Goal: Task Accomplishment & Management: Use online tool/utility

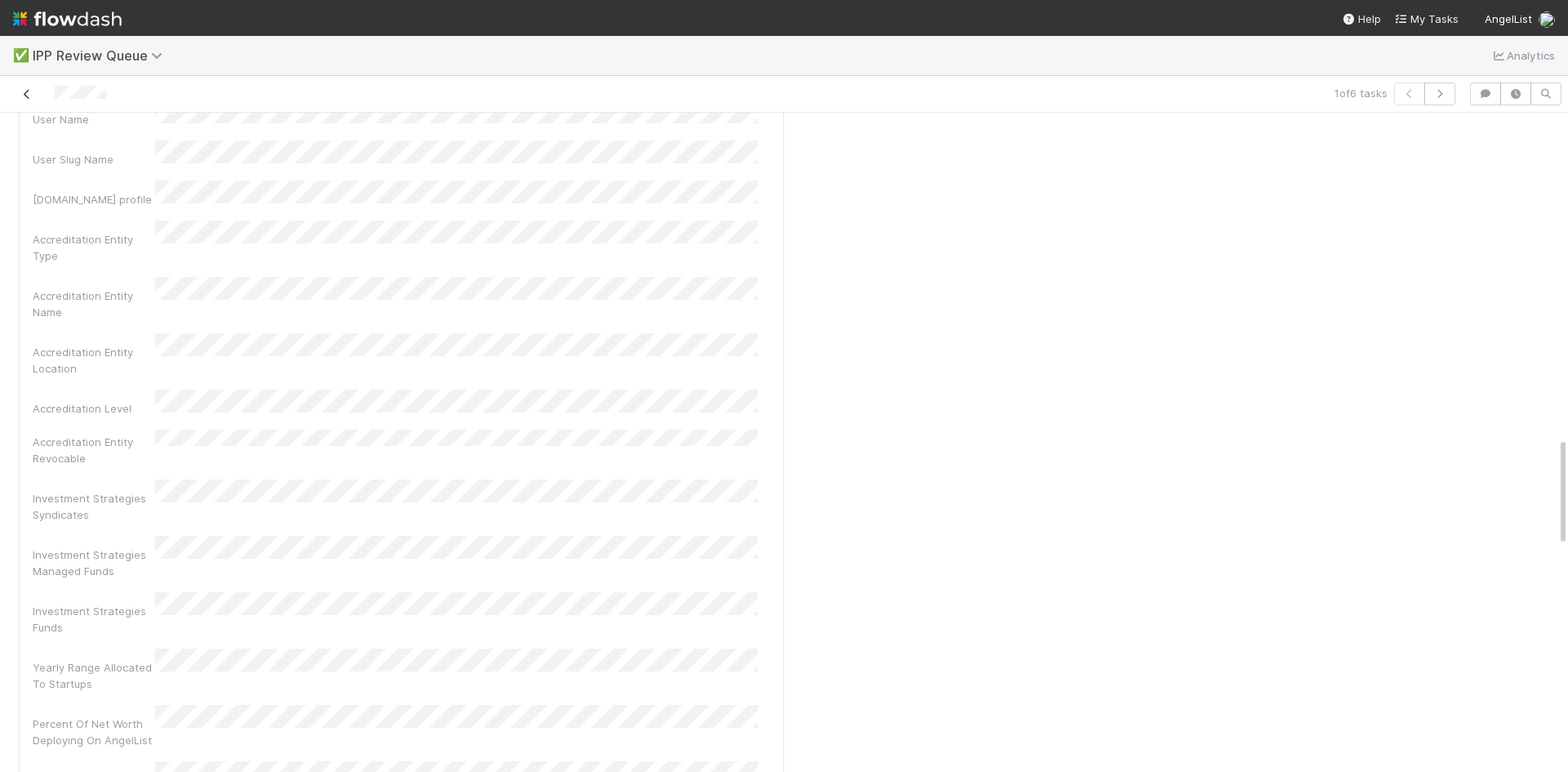
click at [22, 93] on icon at bounding box center [26, 94] width 16 height 11
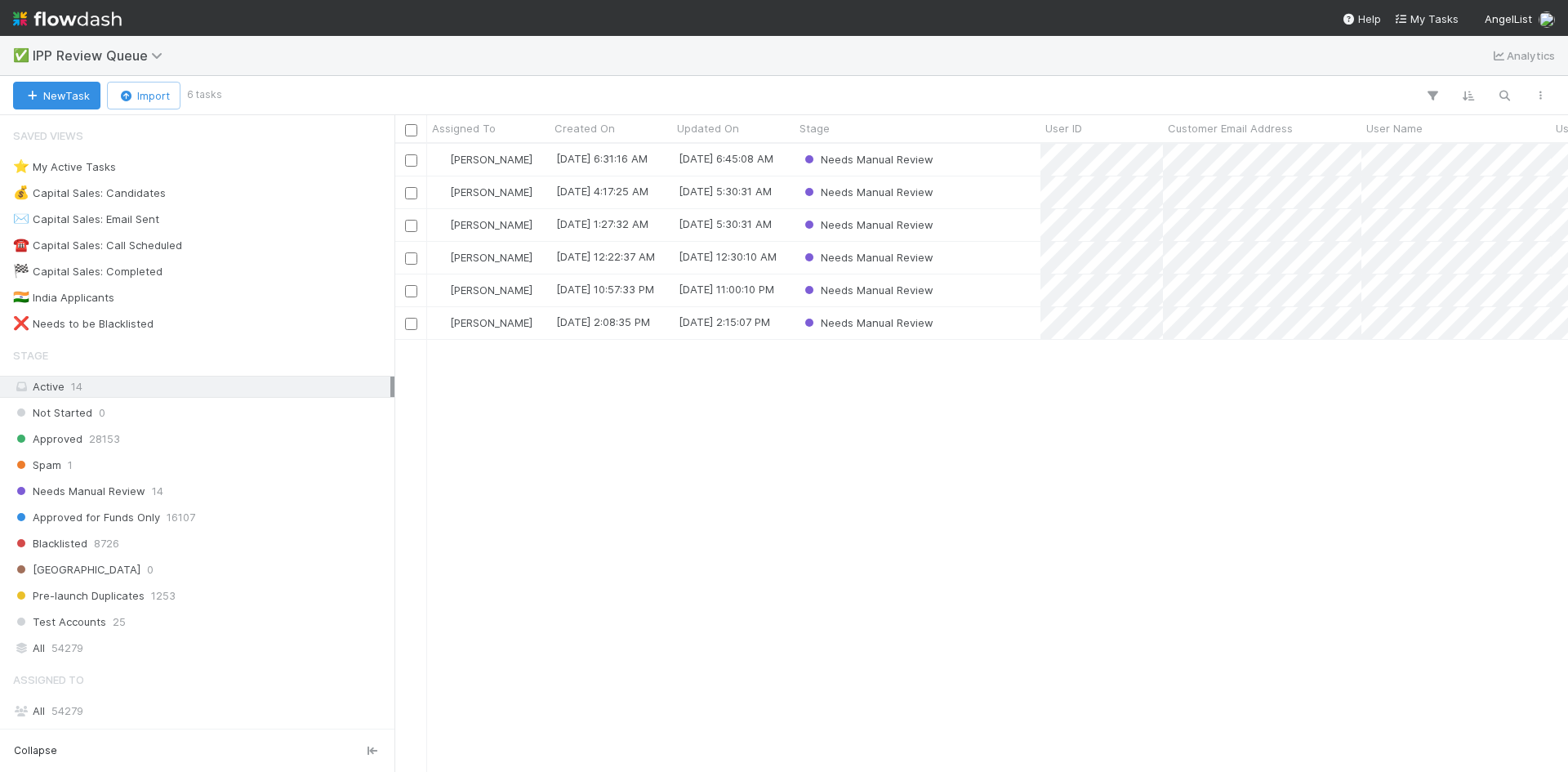
scroll to position [616, 1161]
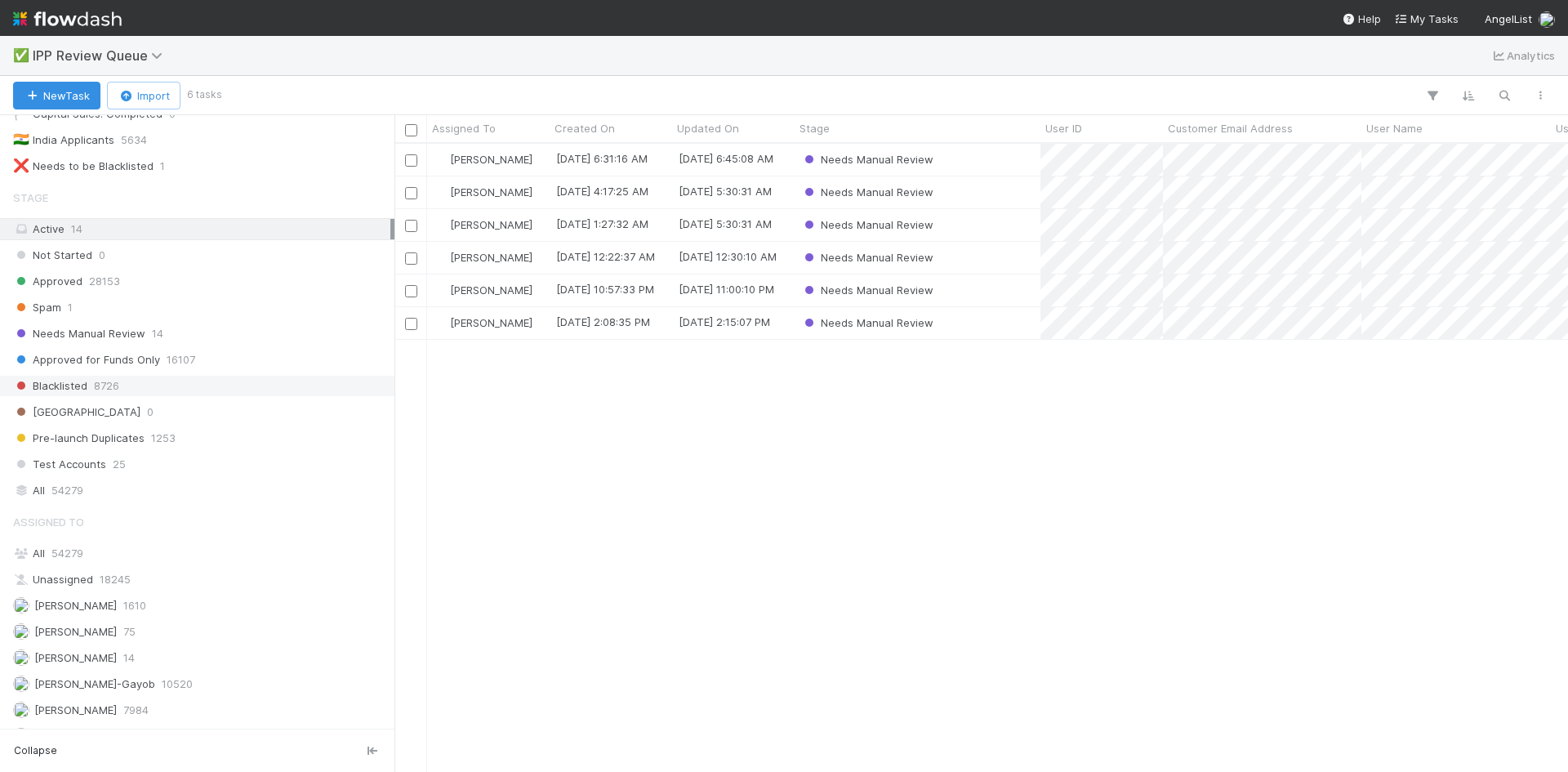
scroll to position [207, 0]
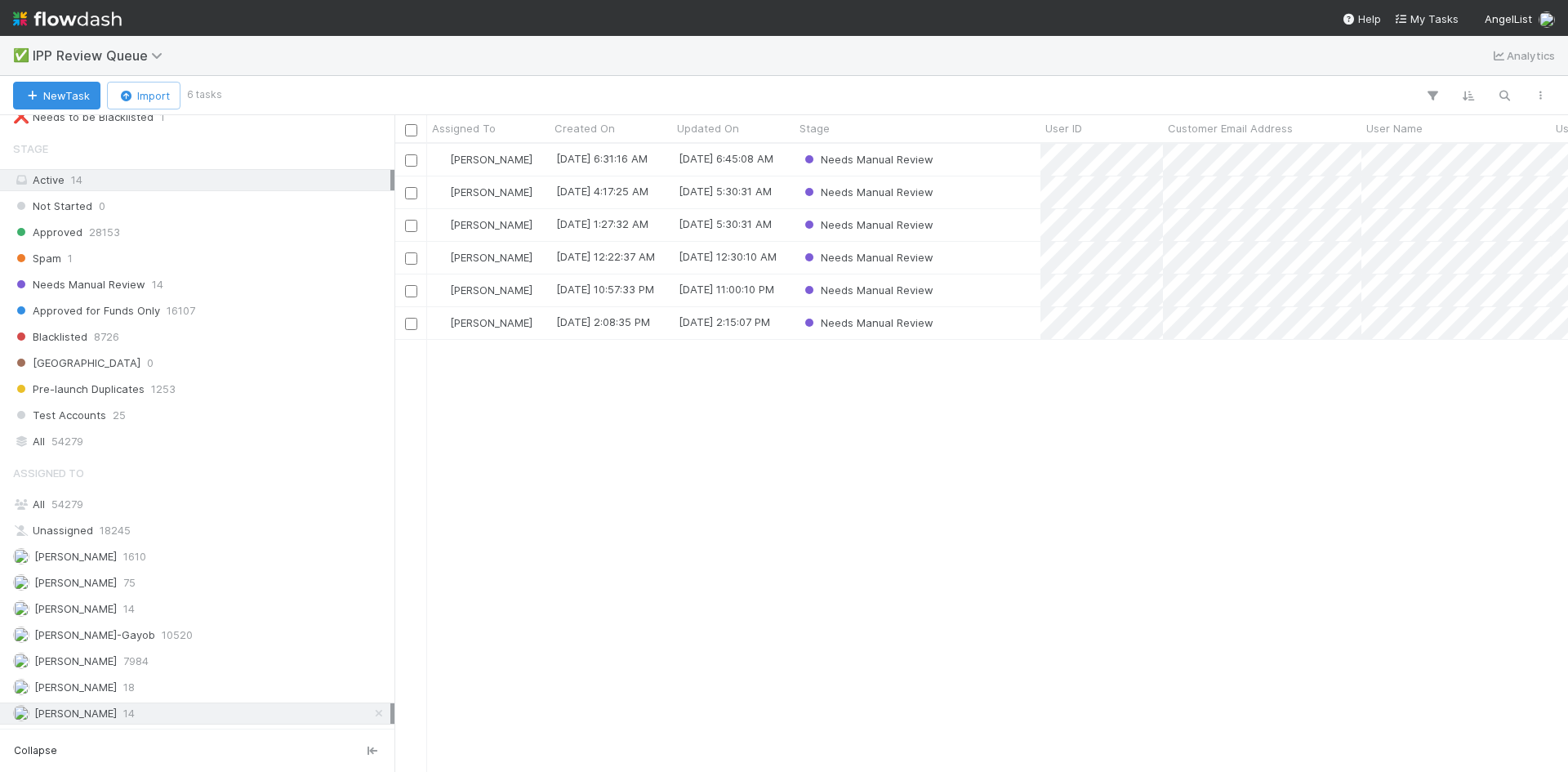
click at [240, 715] on div "William Axalan VI 14" at bounding box center [202, 713] width 377 height 20
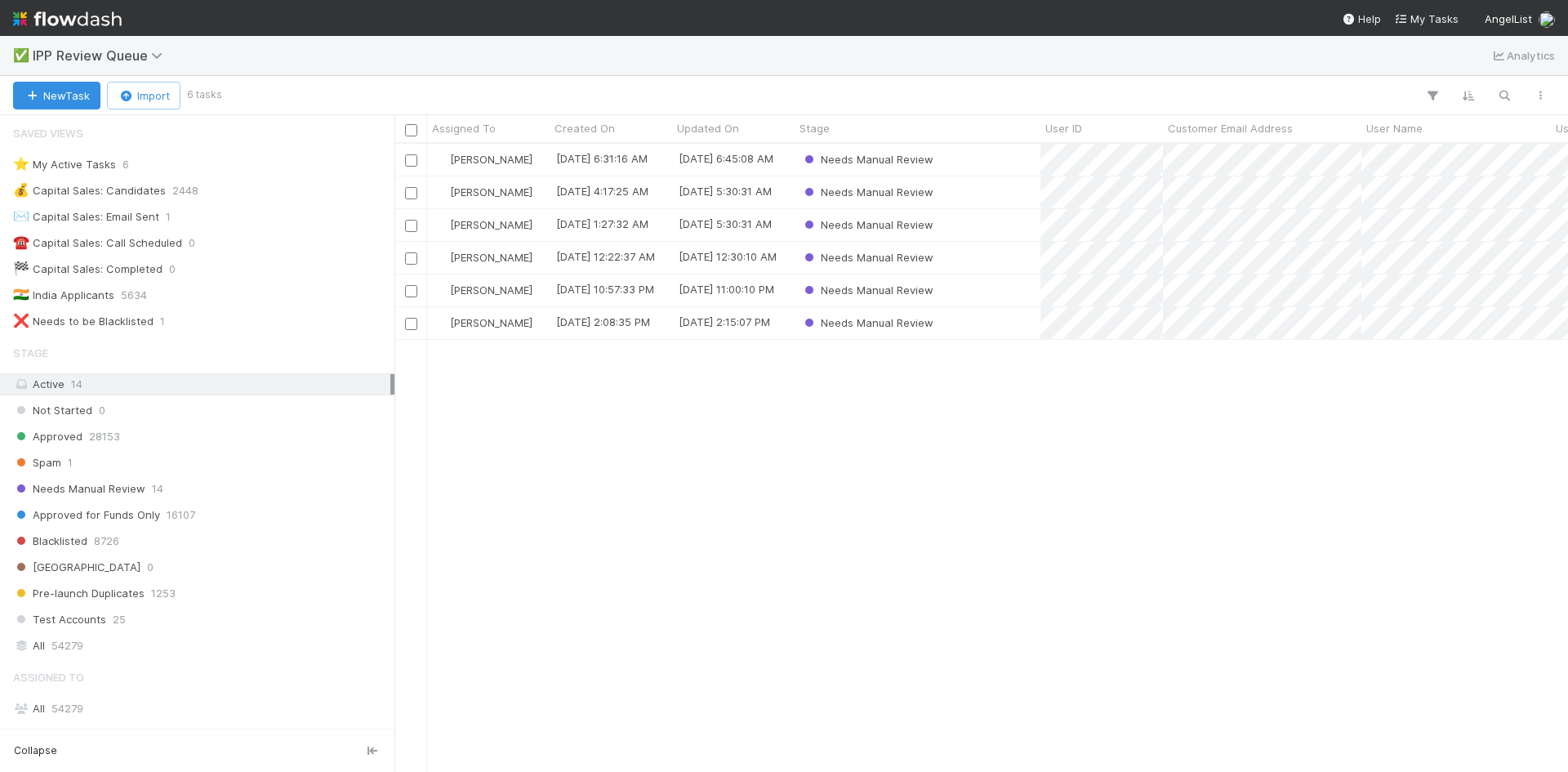
scroll to position [0, 0]
click at [716, 467] on div "William Axalan VI 8/28/25, 6:31:16 AM 8/28/25, 6:45:08 AM Needs Manual Review W…" at bounding box center [981, 457] width 1174 height 627
click at [663, 430] on div "William Axalan VI 8/28/25, 6:31:16 AM 8/28/25, 6:45:08 AM Needs Manual Review W…" at bounding box center [981, 457] width 1174 height 627
click at [540, 472] on div "William Axalan VI 8/28/25, 6:31:16 AM 8/28/25, 6:45:08 AM Needs Manual Review W…" at bounding box center [981, 457] width 1174 height 627
click at [106, 468] on div "Spam 1" at bounding box center [202, 465] width 377 height 20
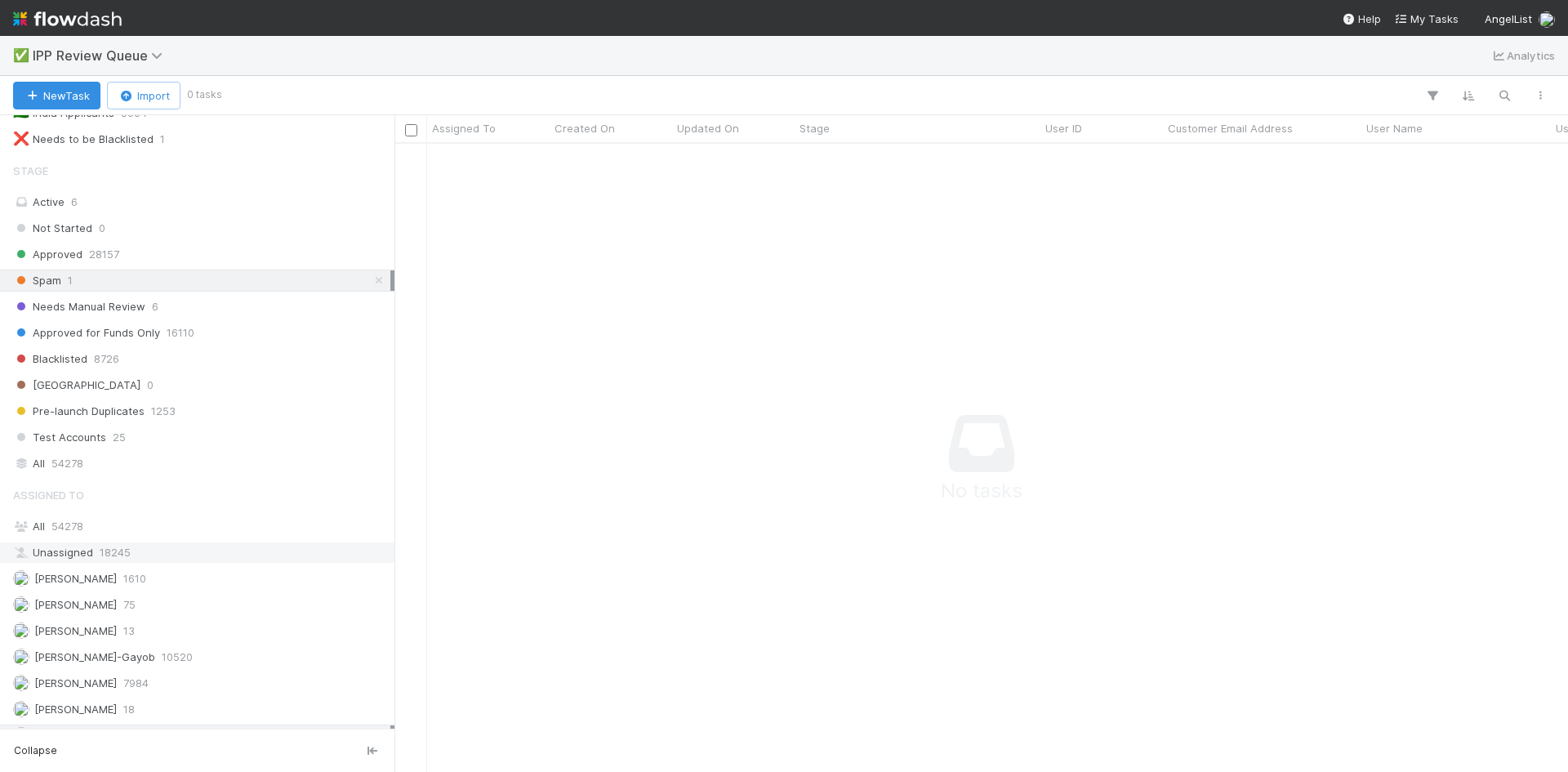
scroll to position [207, 0]
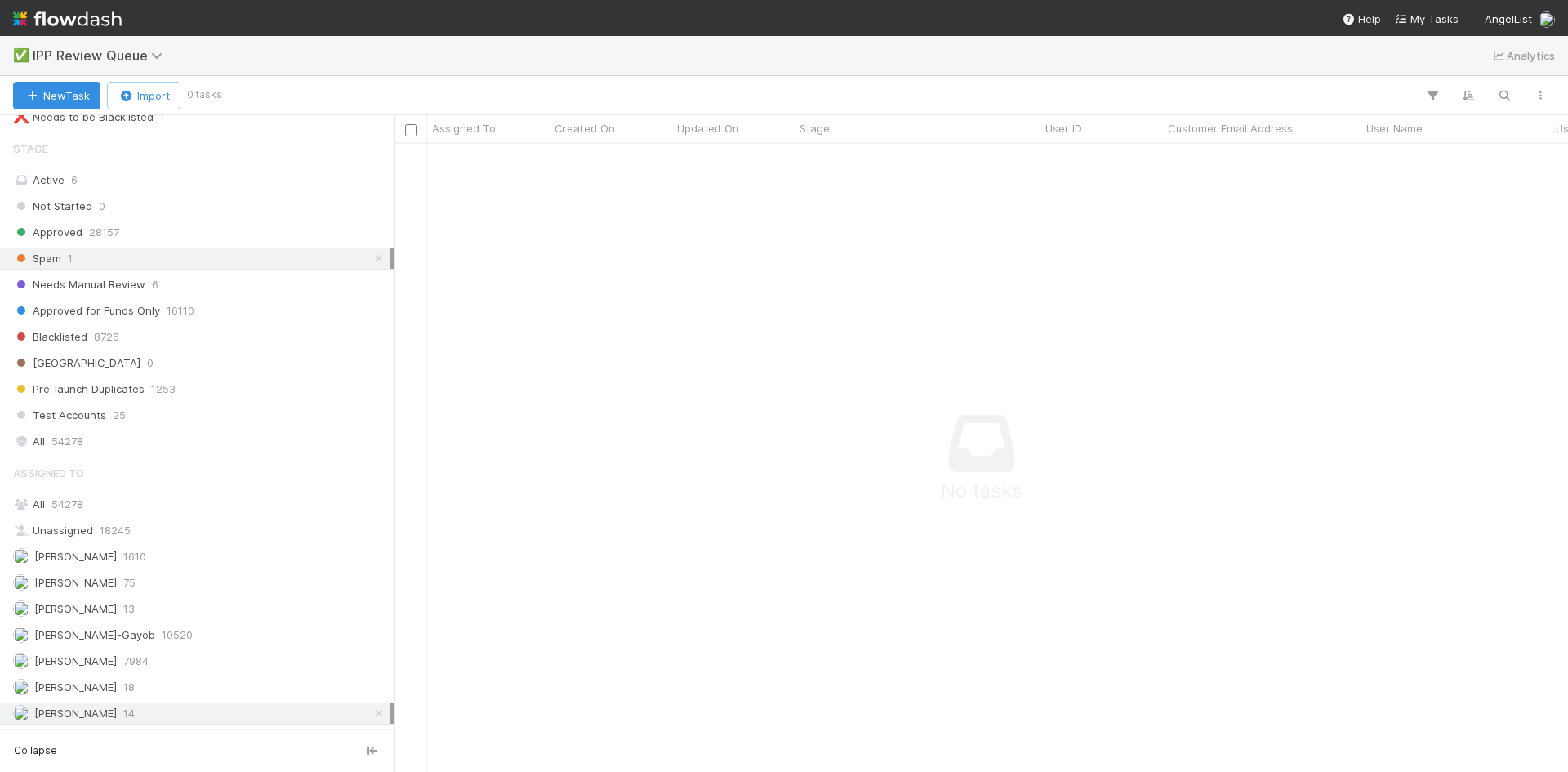
click at [371, 717] on icon at bounding box center [378, 713] width 16 height 11
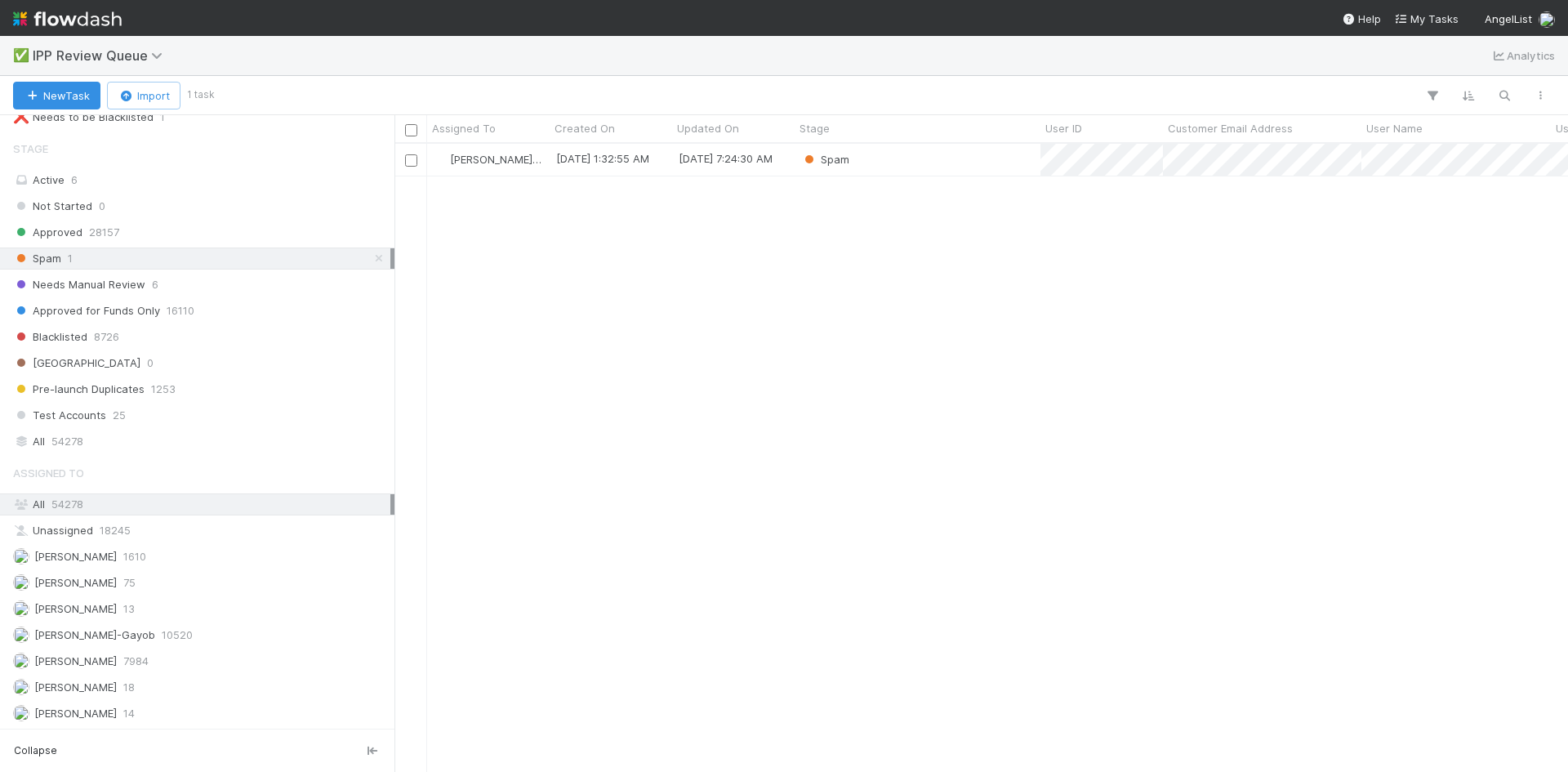
scroll to position [616, 1161]
click at [371, 259] on icon at bounding box center [378, 258] width 16 height 11
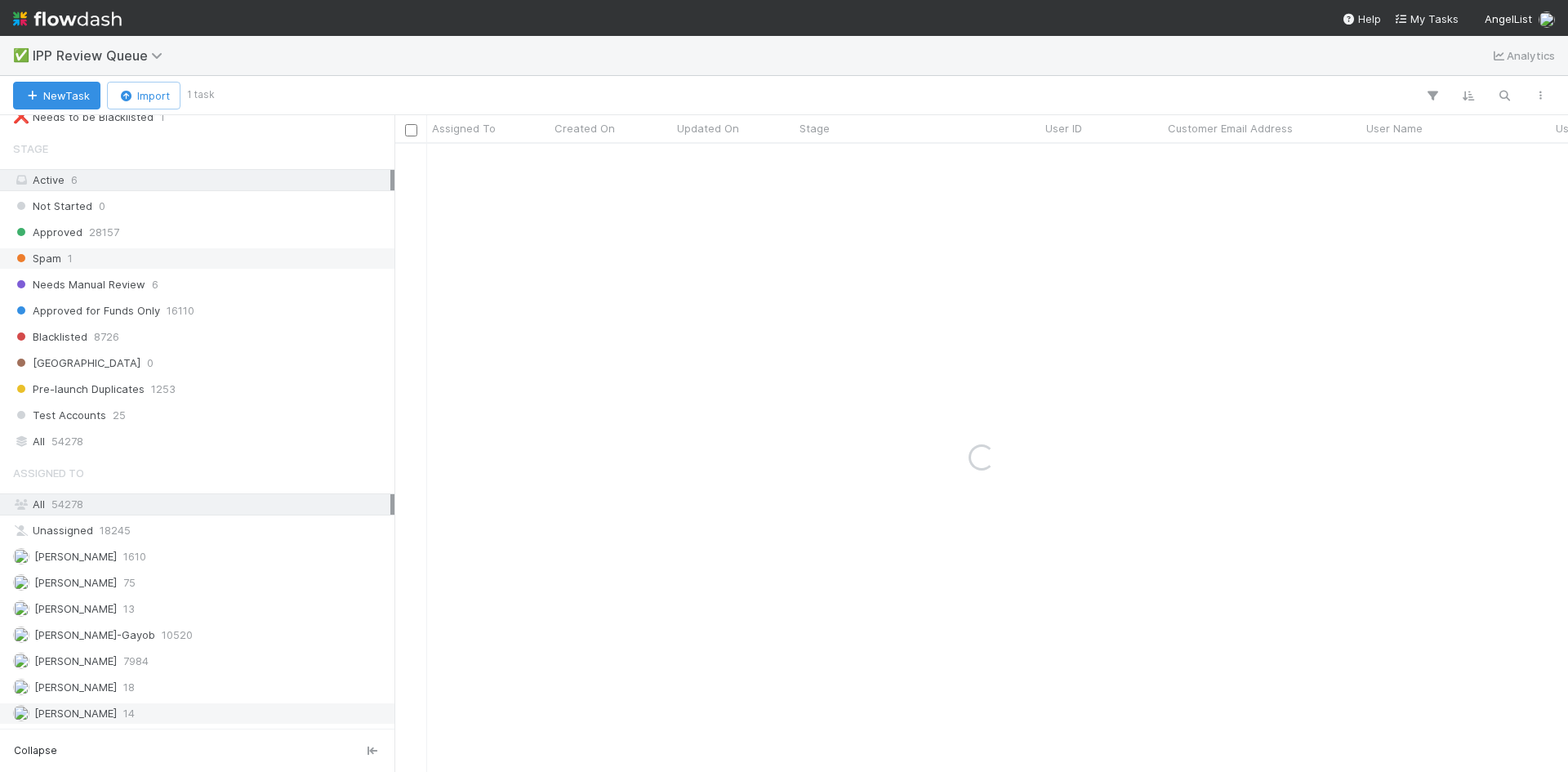
click at [149, 713] on div "William Axalan VI 14" at bounding box center [202, 713] width 377 height 20
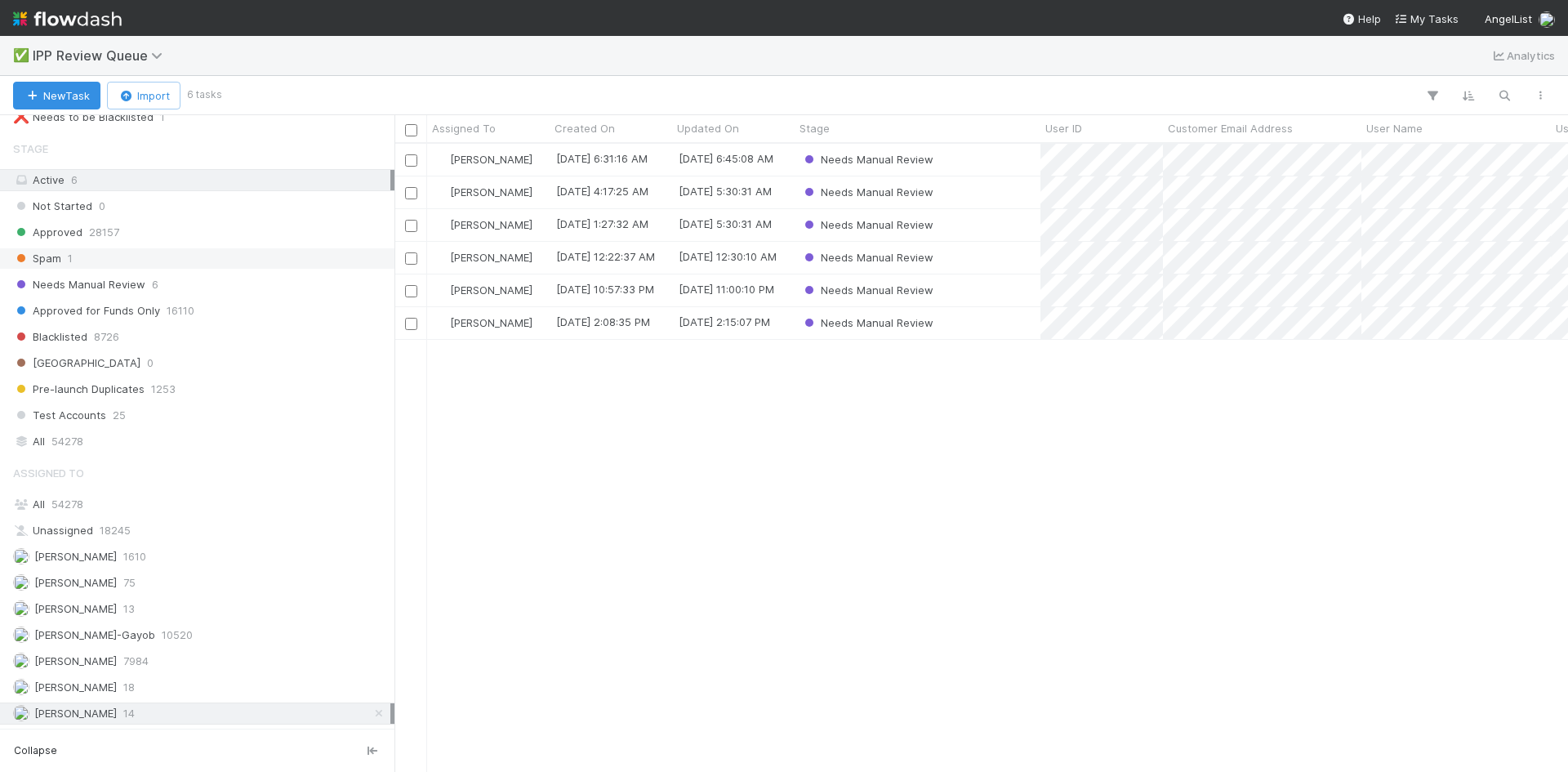
scroll to position [616, 1161]
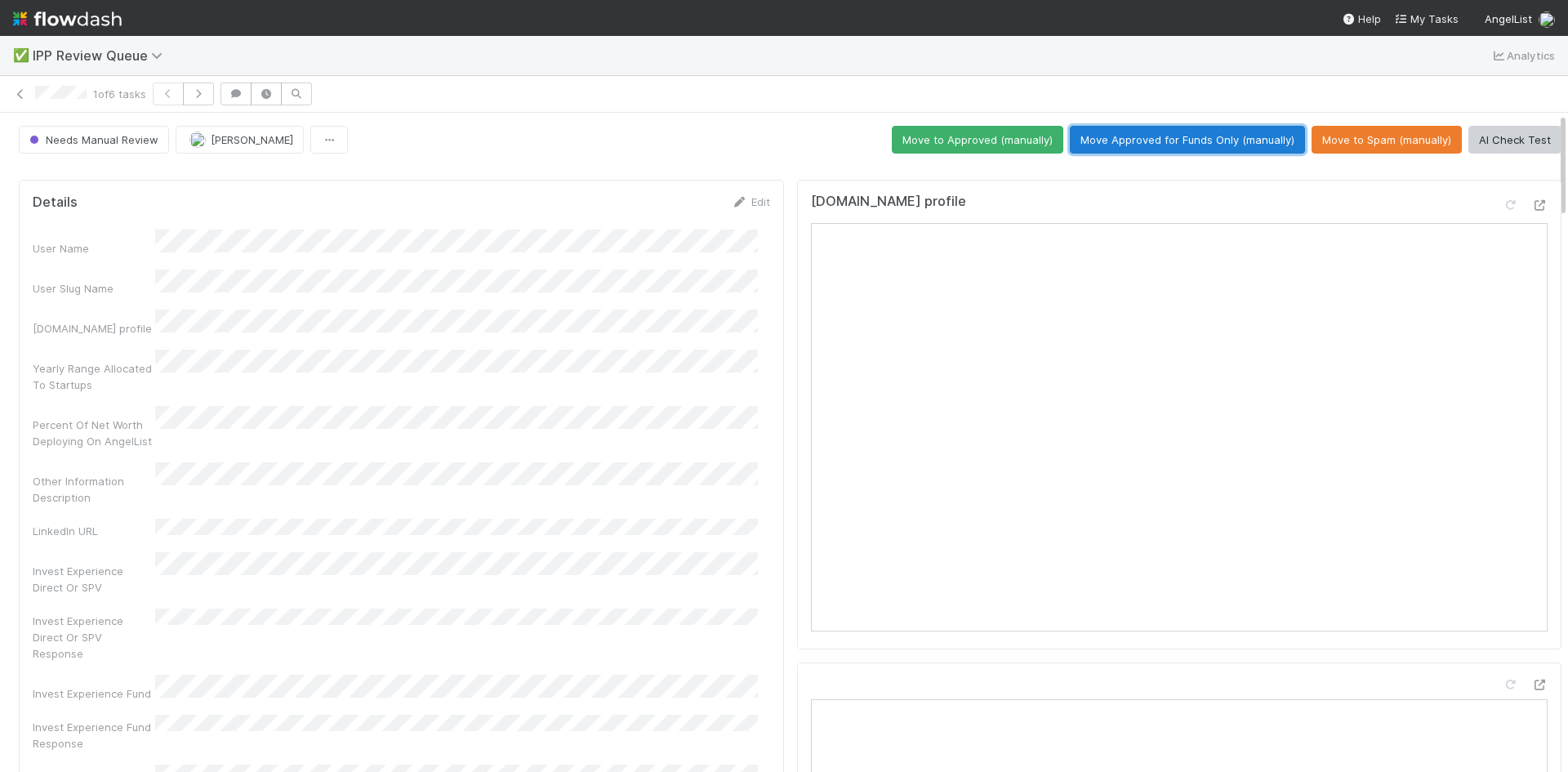
click at [1191, 139] on button "Move Approved for Funds Only (manually)" at bounding box center [1187, 140] width 235 height 28
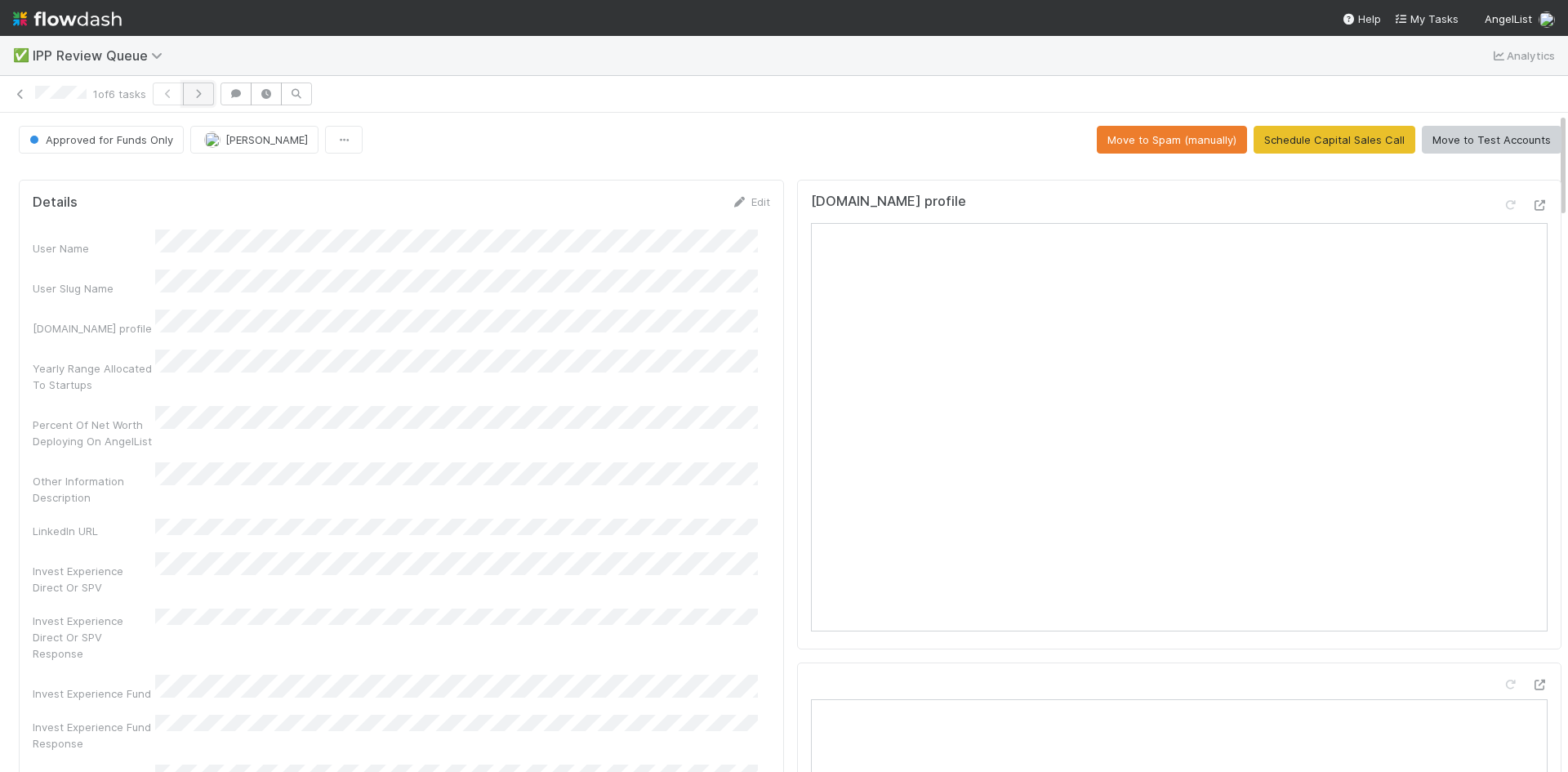
click at [201, 95] on icon "button" at bounding box center [198, 94] width 16 height 10
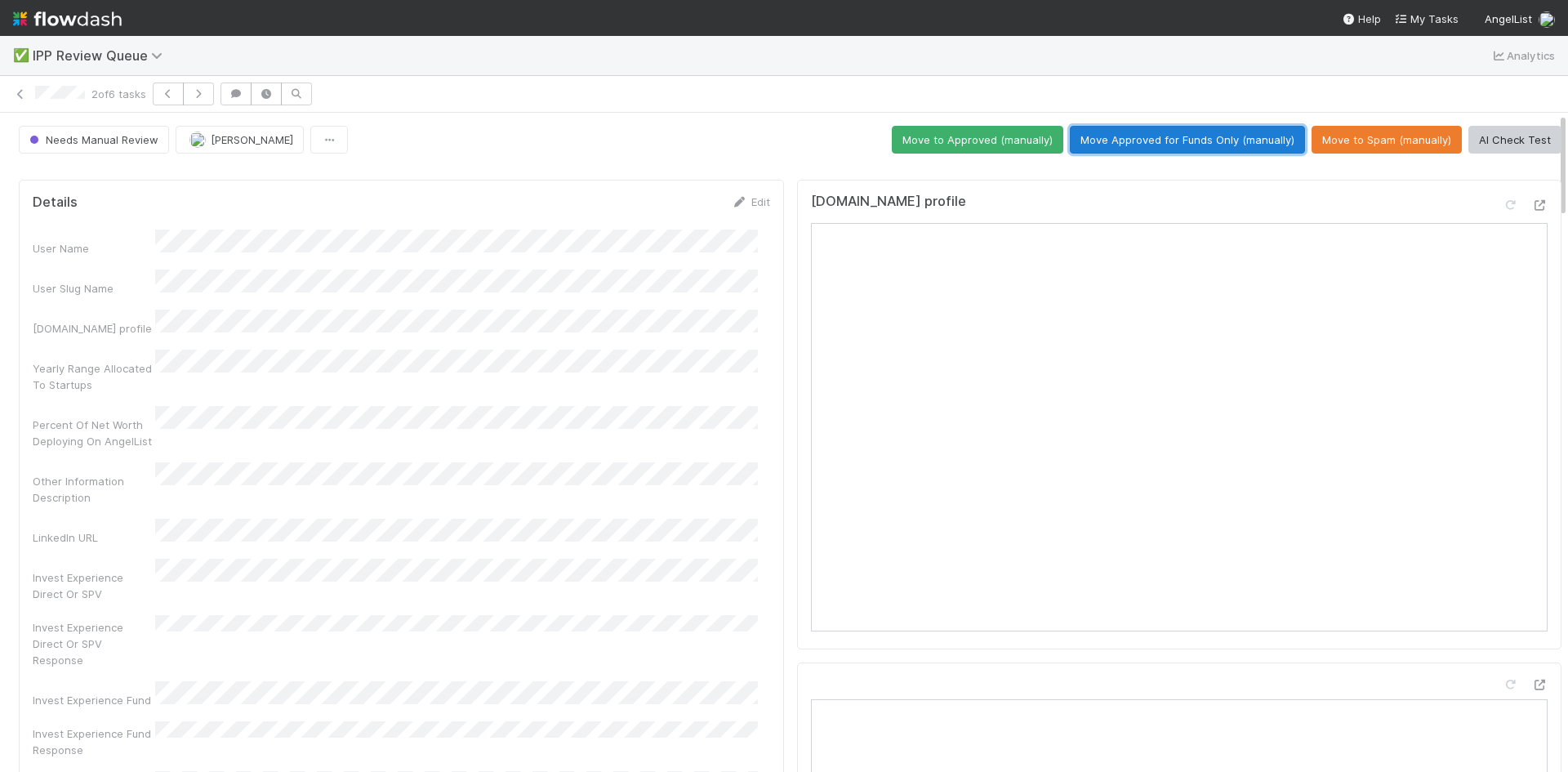
click at [1196, 142] on button "Move Approved for Funds Only (manually)" at bounding box center [1187, 140] width 235 height 28
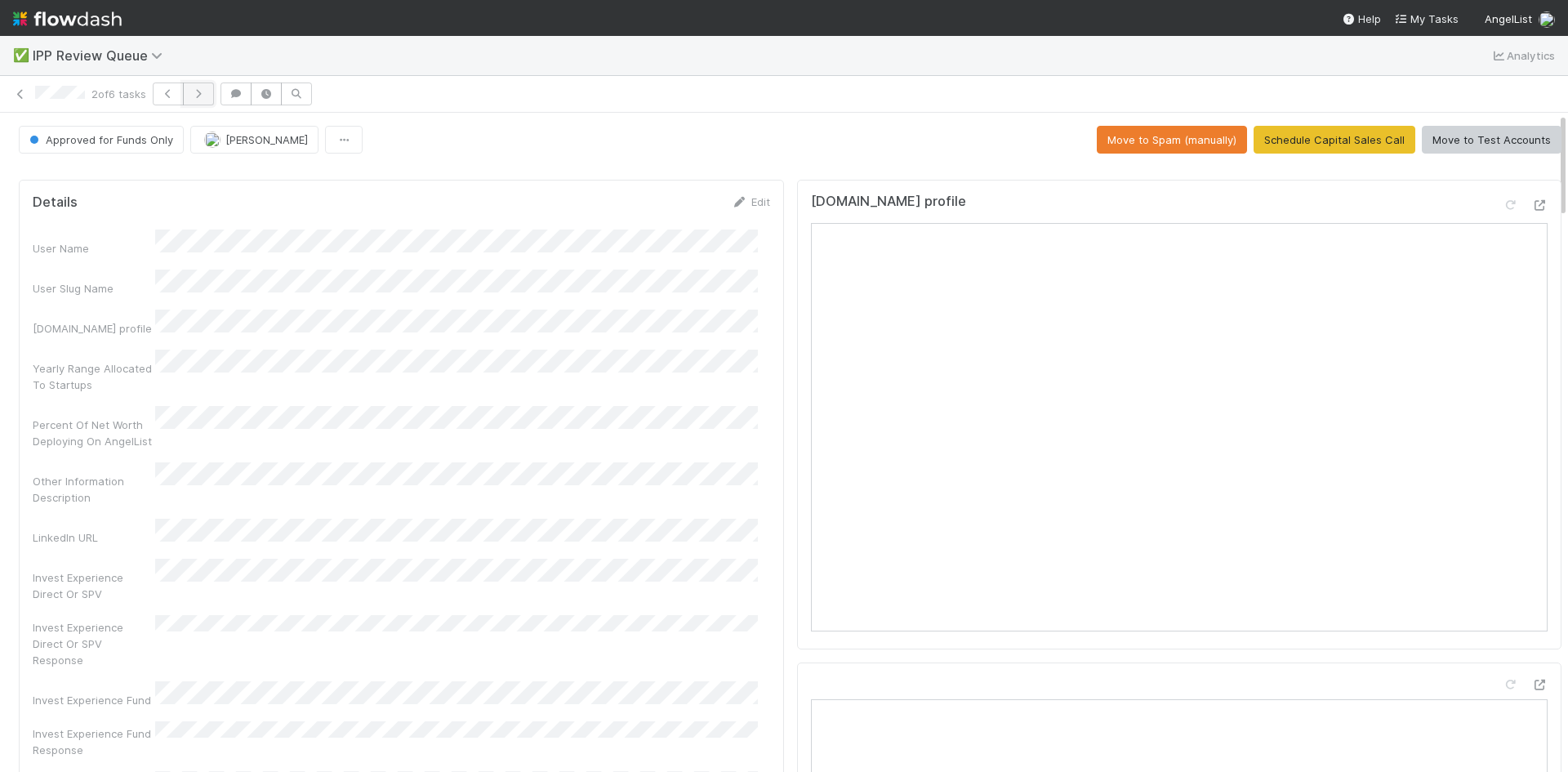
click at [201, 92] on icon "button" at bounding box center [198, 94] width 16 height 10
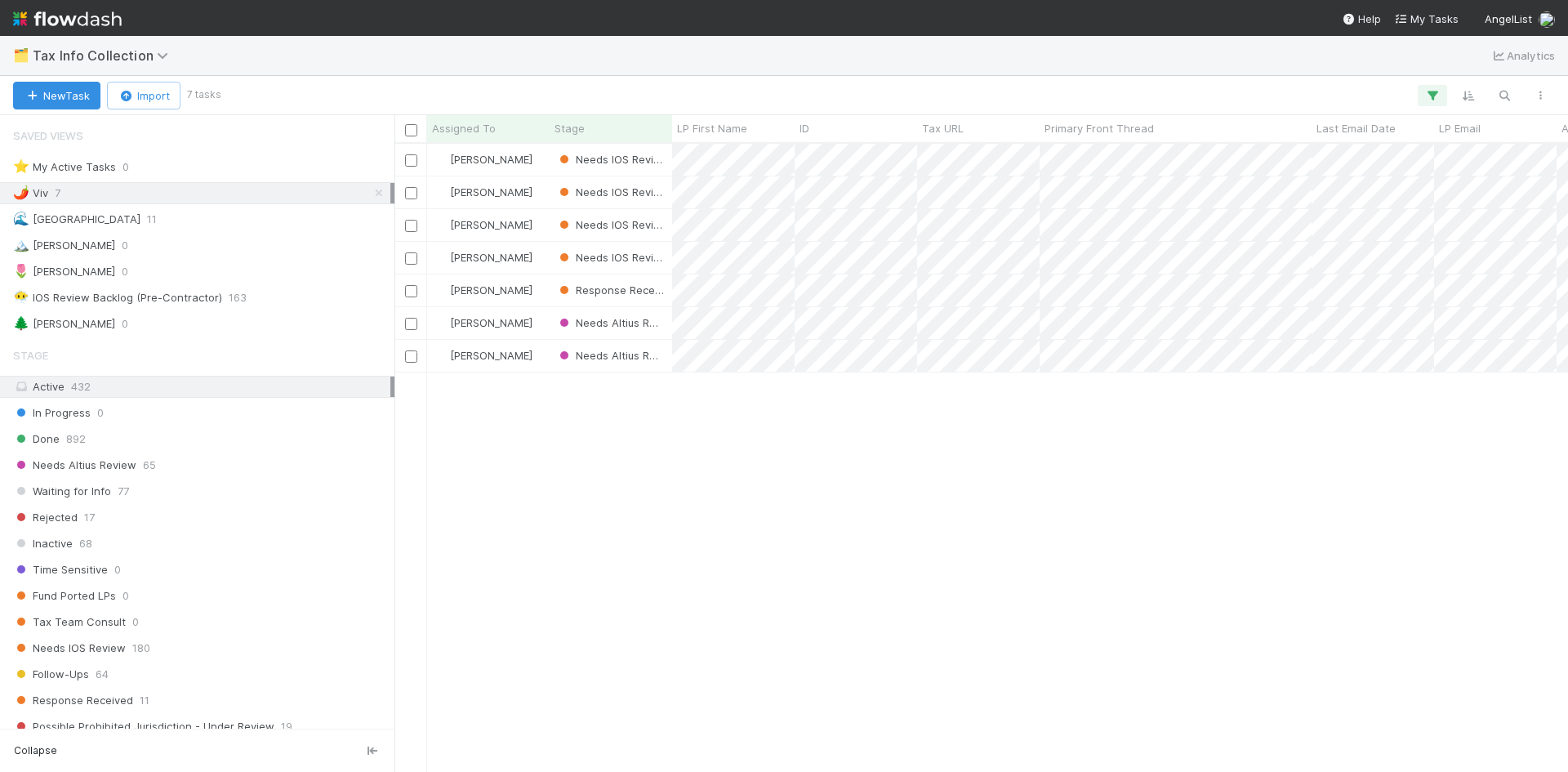
scroll to position [616, 1161]
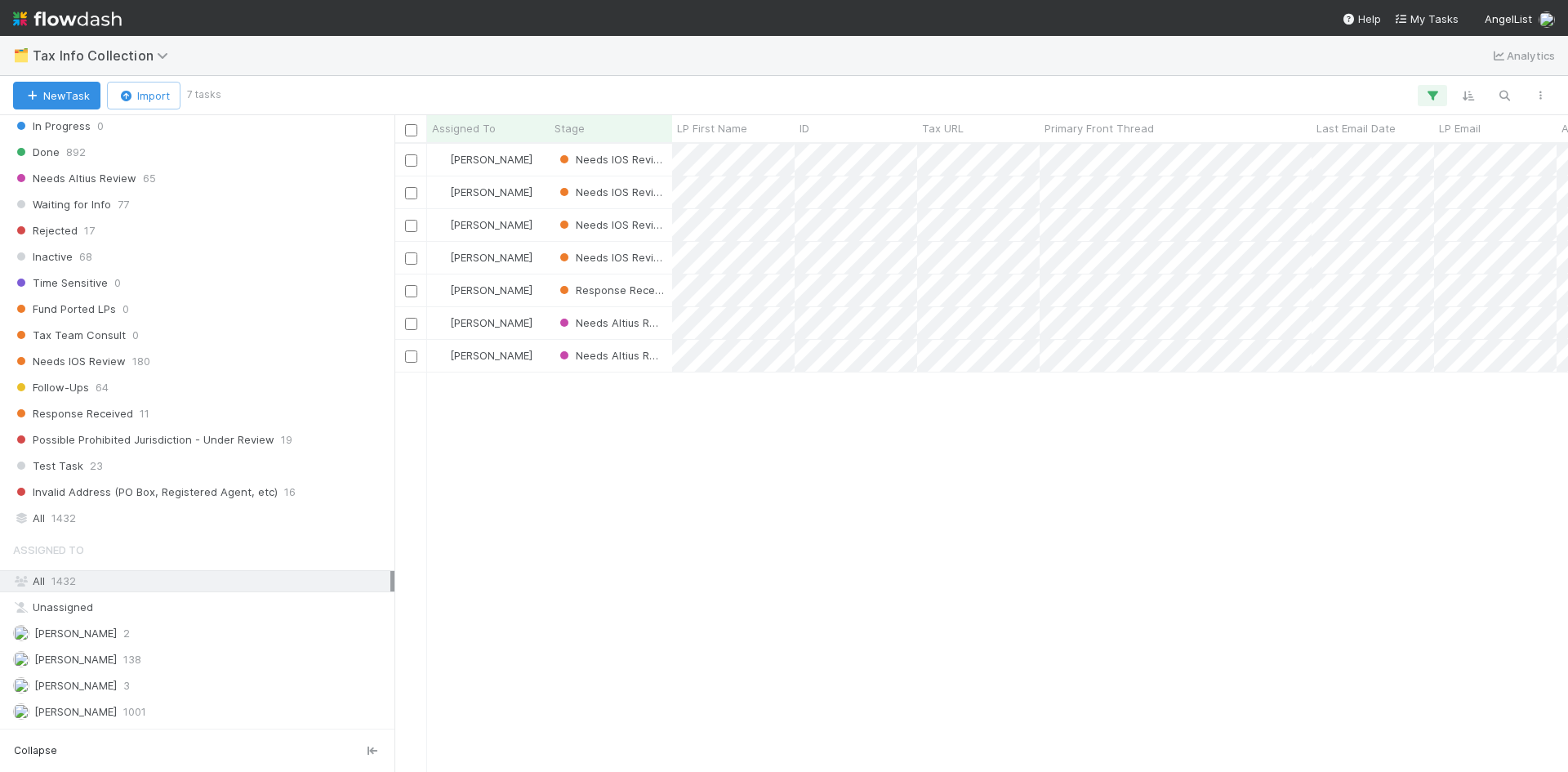
scroll to position [363, 0]
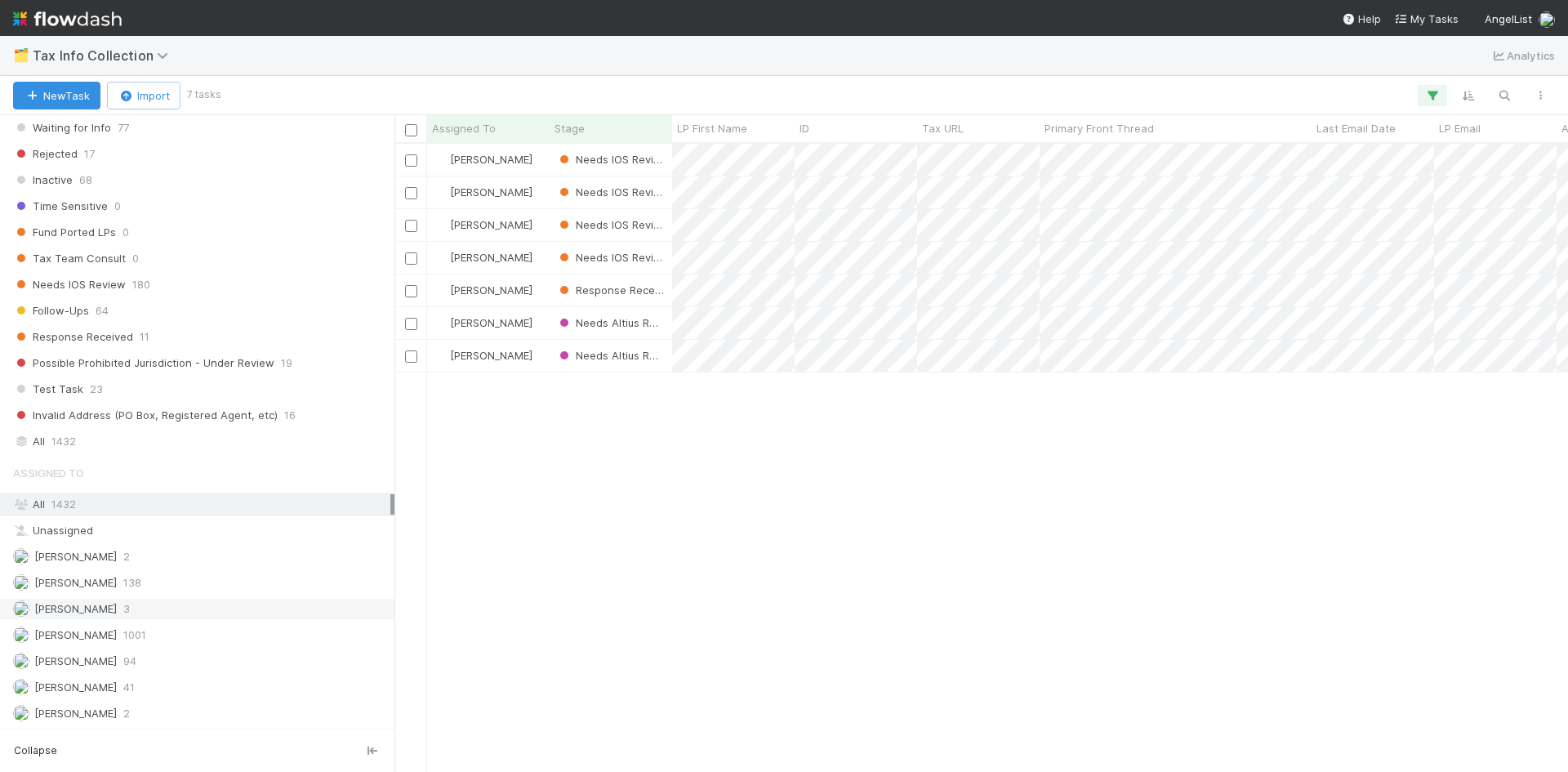
click at [115, 614] on div "Lou Mahfoud 3" at bounding box center [202, 609] width 377 height 20
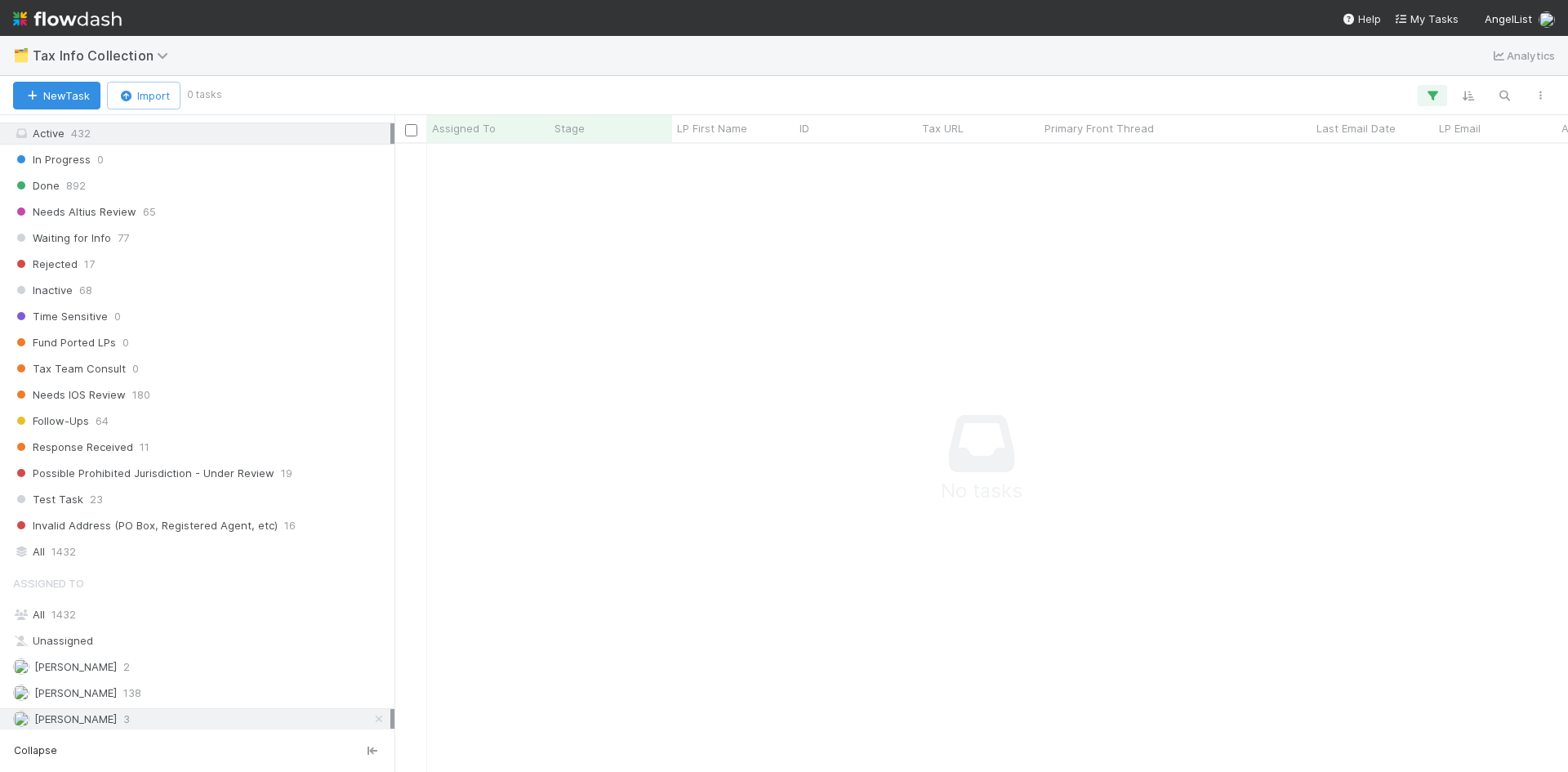
scroll to position [37, 0]
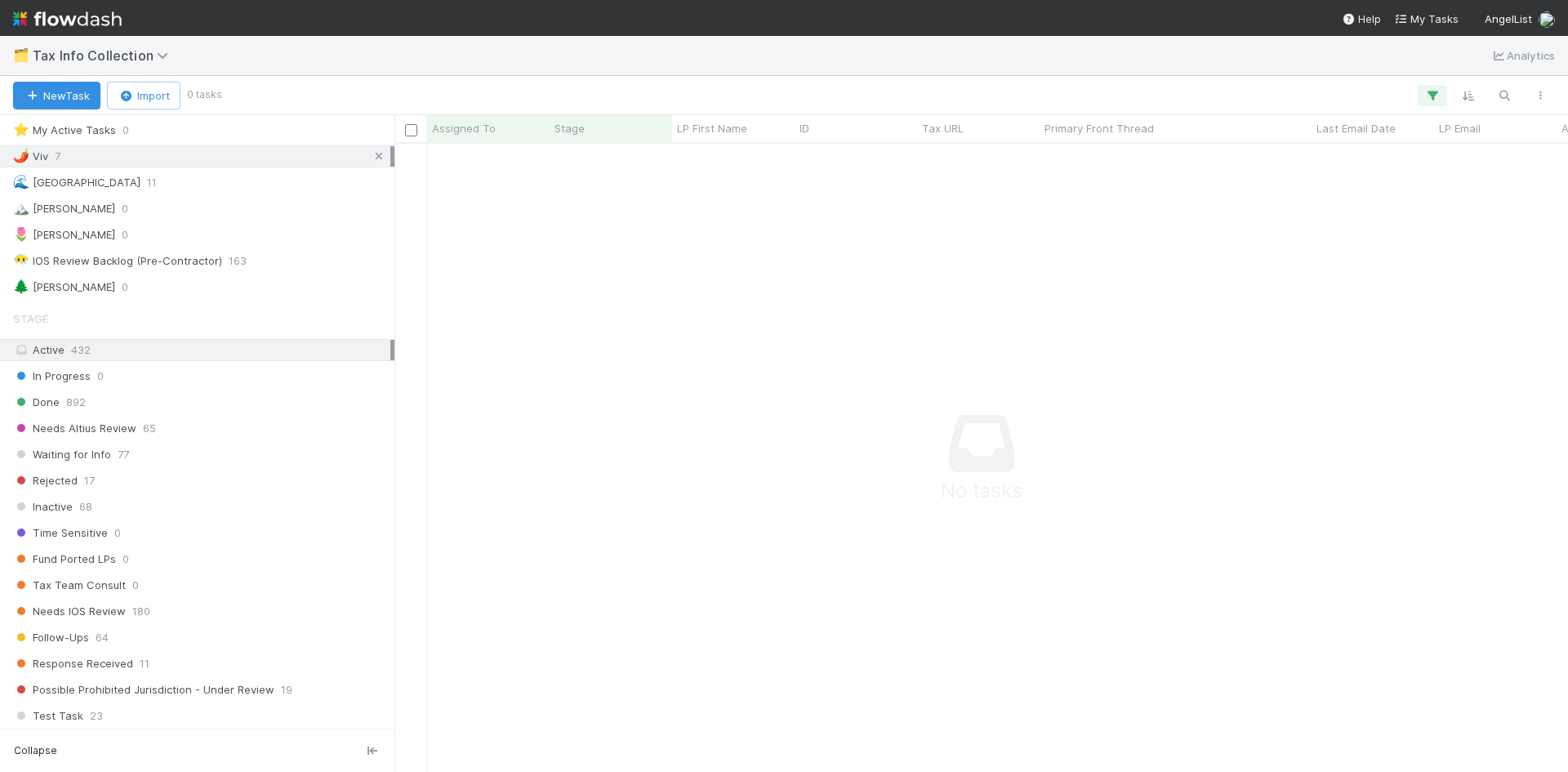
click at [371, 151] on icon at bounding box center [378, 156] width 16 height 11
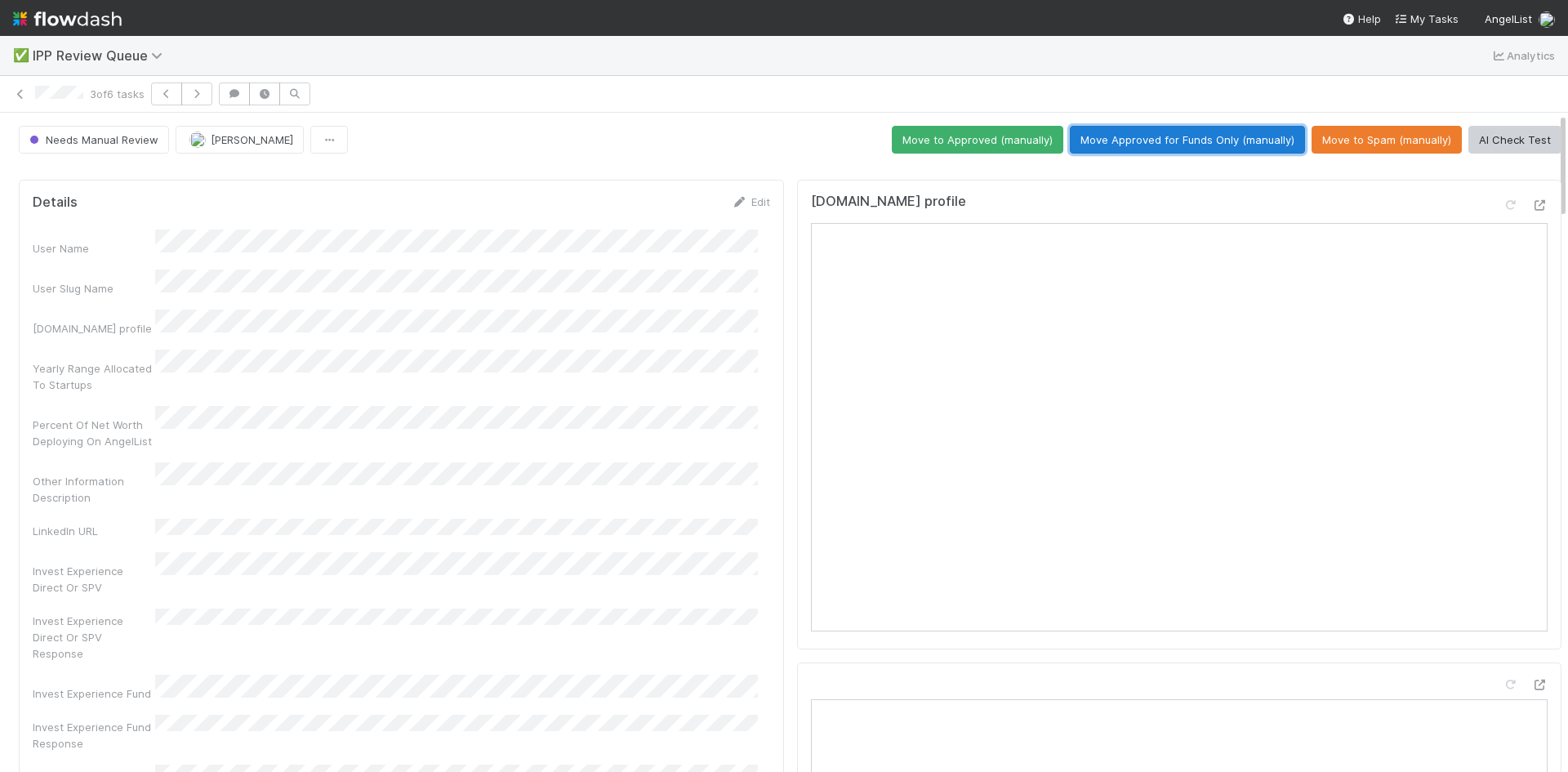
click at [1159, 142] on button "Move Approved for Funds Only (manually)" at bounding box center [1187, 140] width 235 height 28
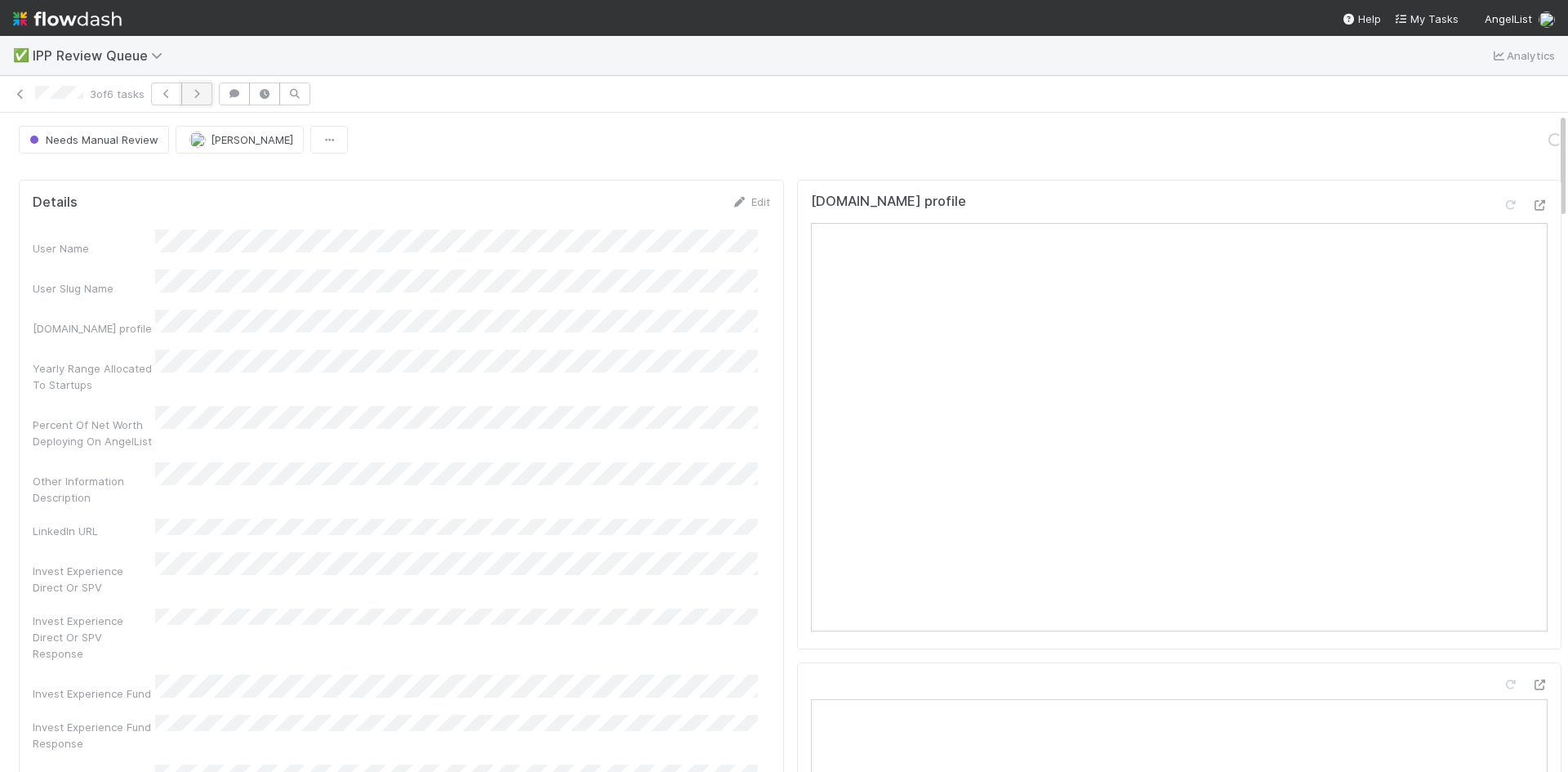
click at [201, 95] on icon "button" at bounding box center [196, 94] width 16 height 10
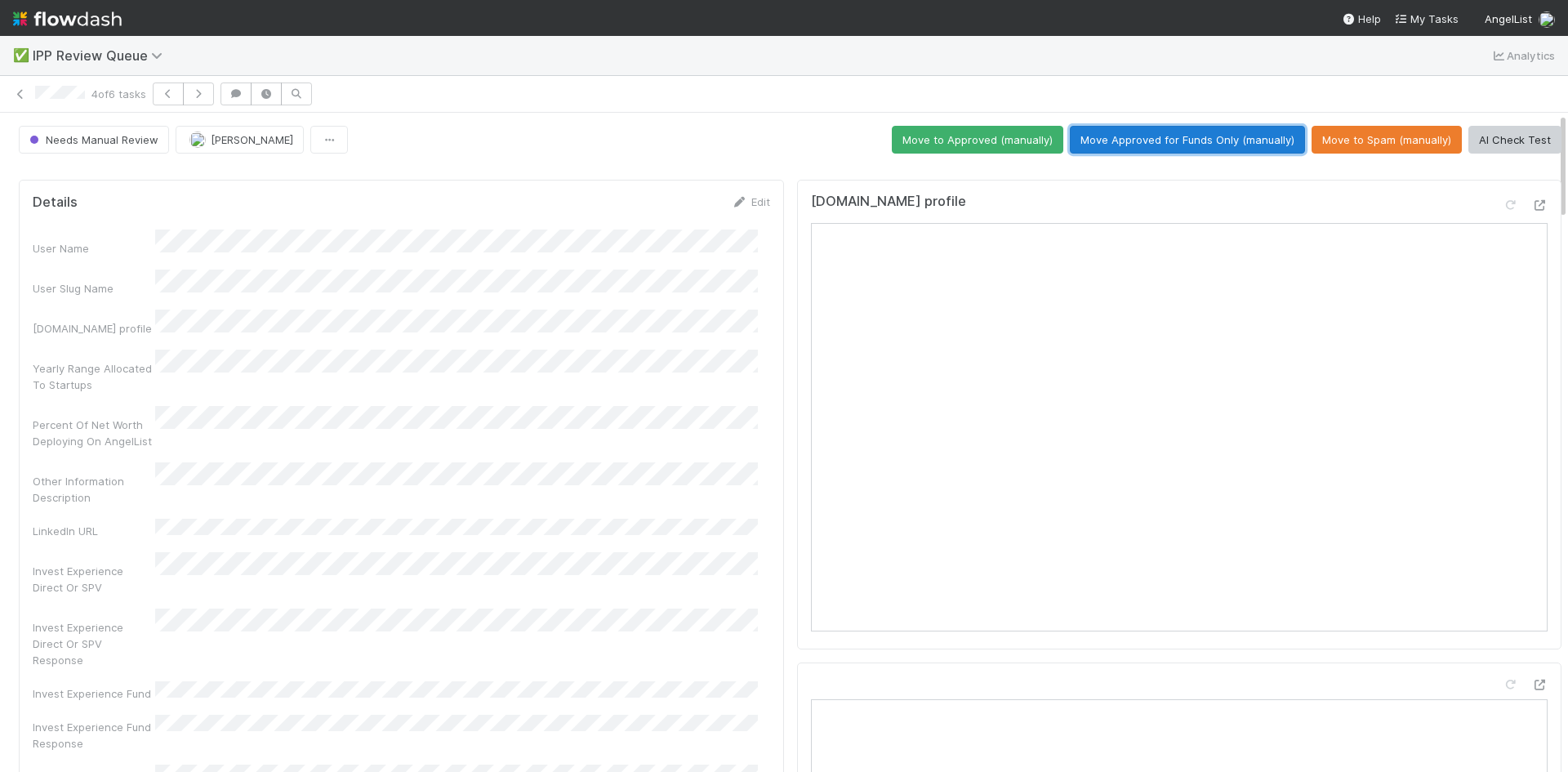
click at [1191, 145] on button "Move Approved for Funds Only (manually)" at bounding box center [1187, 140] width 235 height 28
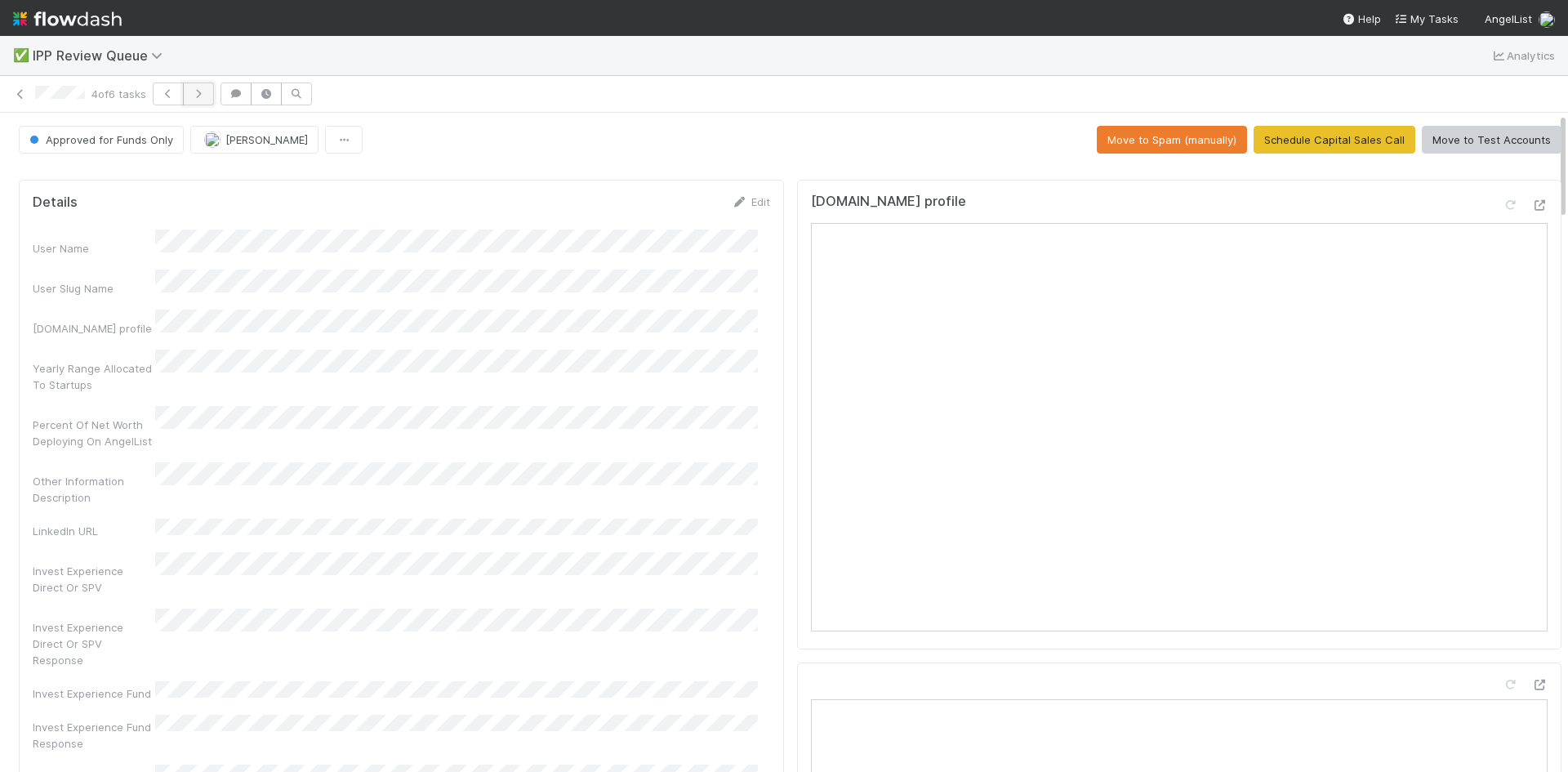
click at [205, 99] on button "button" at bounding box center [198, 93] width 31 height 23
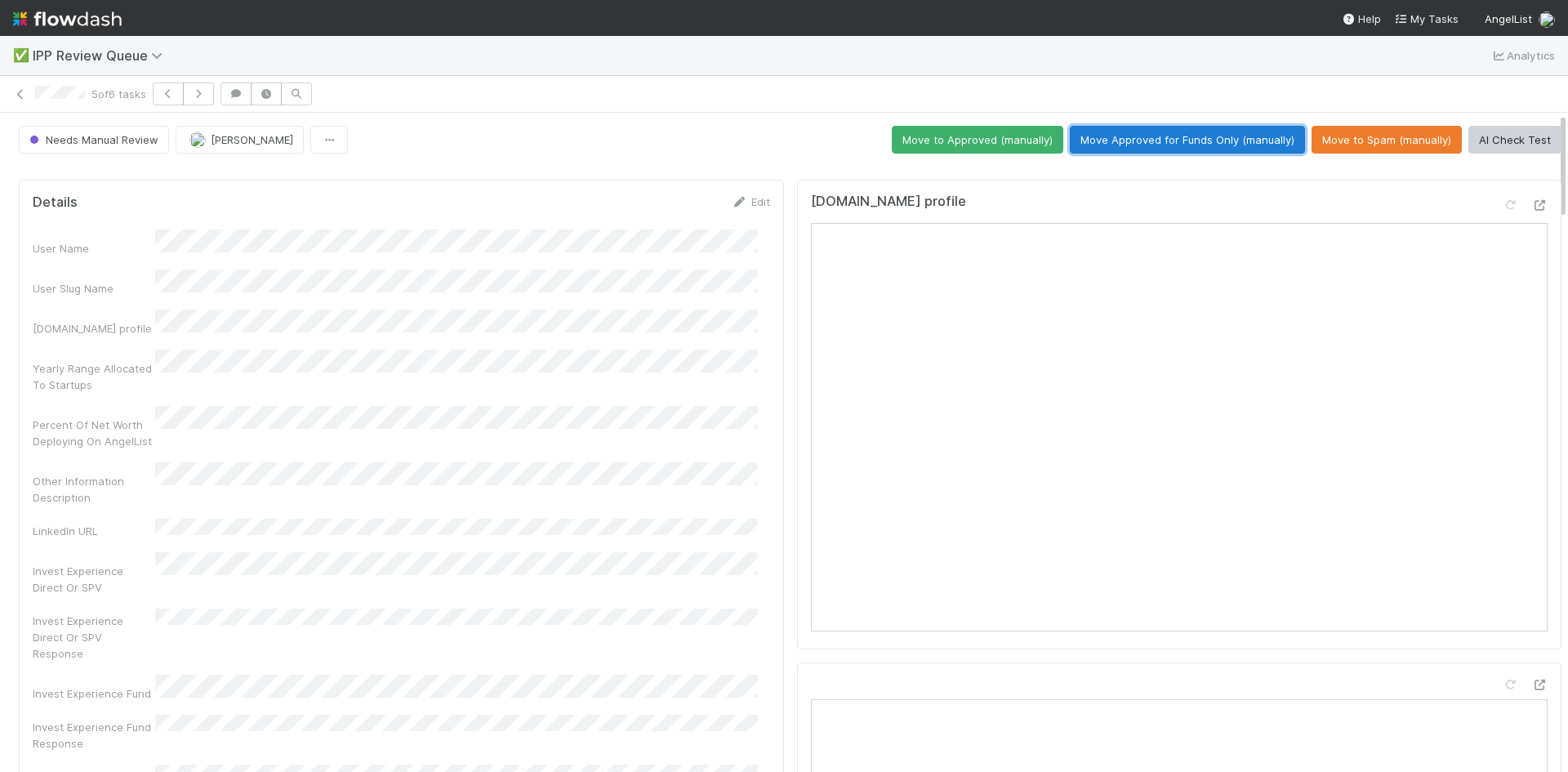
click at [1173, 140] on button "Move Approved for Funds Only (manually)" at bounding box center [1187, 140] width 235 height 28
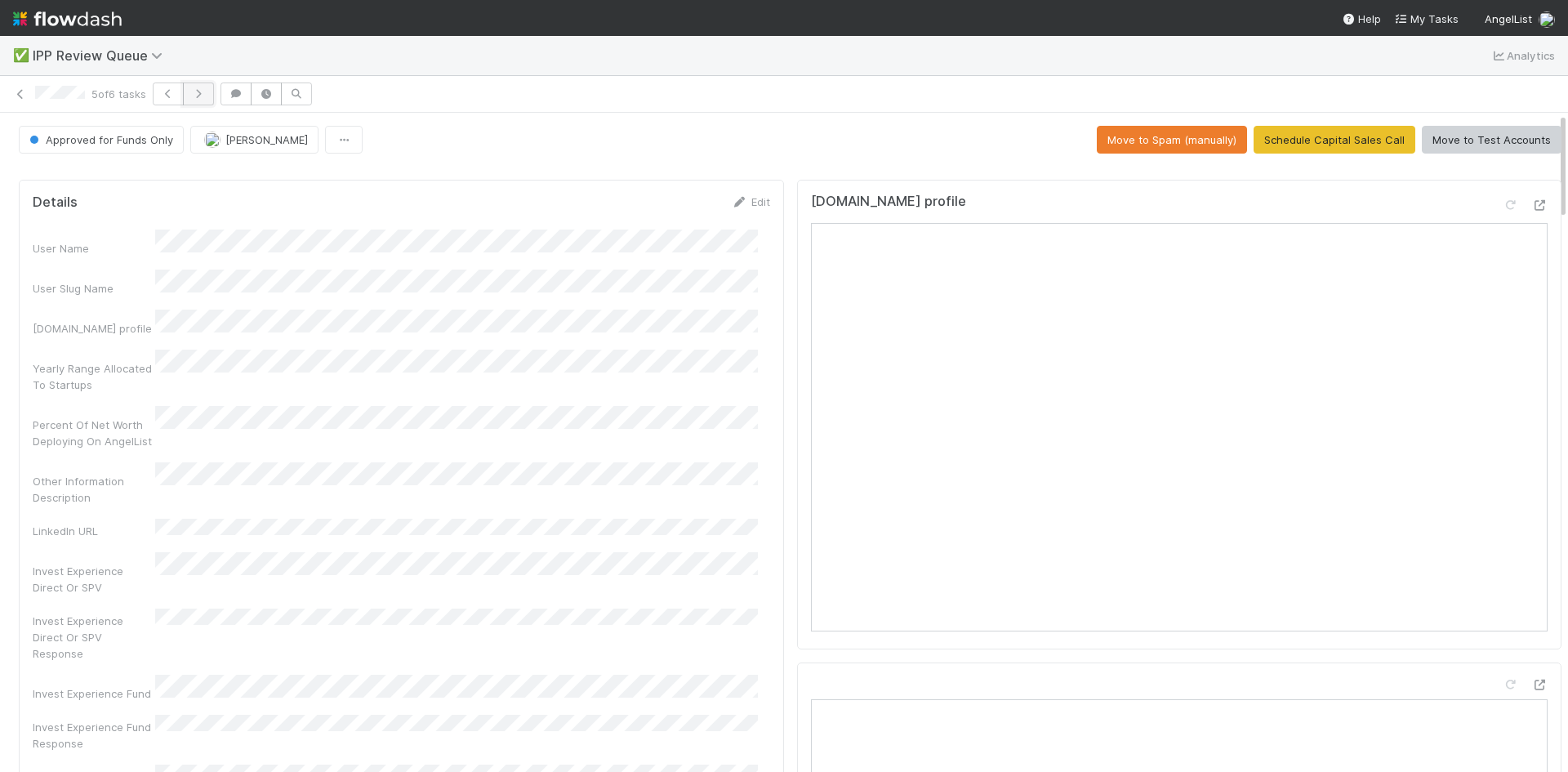
click at [203, 89] on icon "button" at bounding box center [198, 94] width 16 height 10
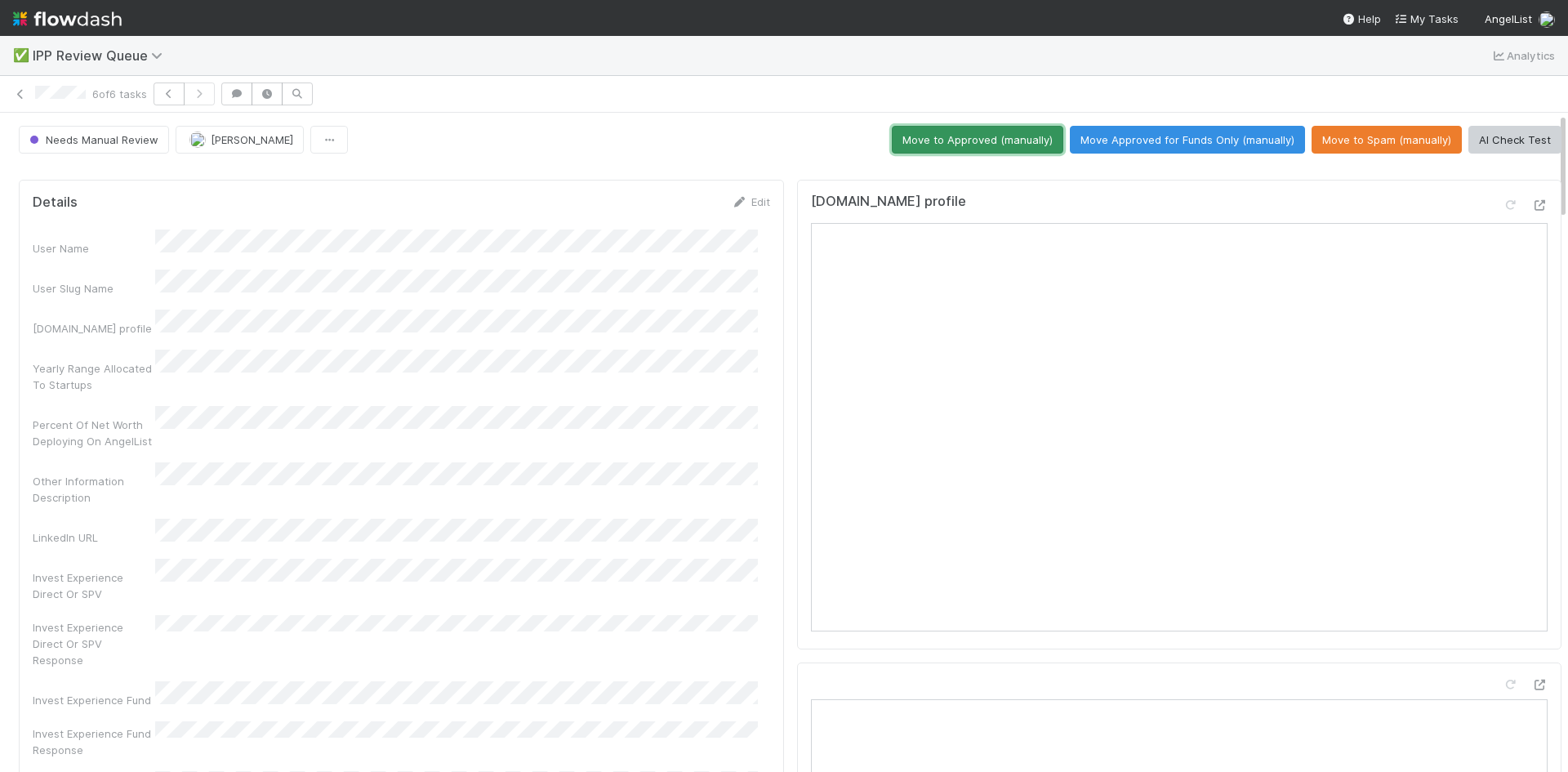
click at [948, 139] on button "Move to Approved (manually)" at bounding box center [977, 140] width 172 height 28
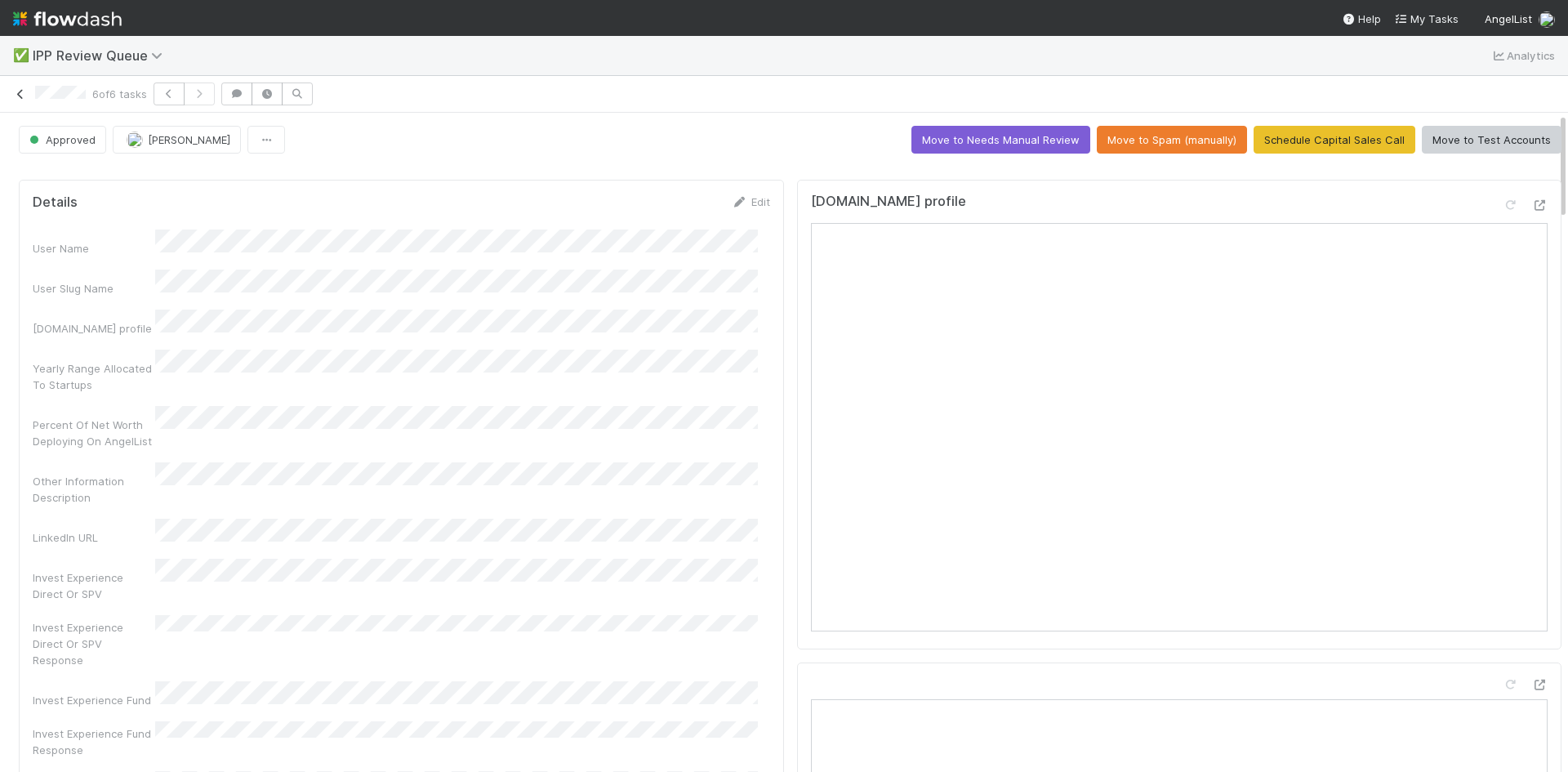
click at [20, 94] on icon at bounding box center [20, 94] width 16 height 11
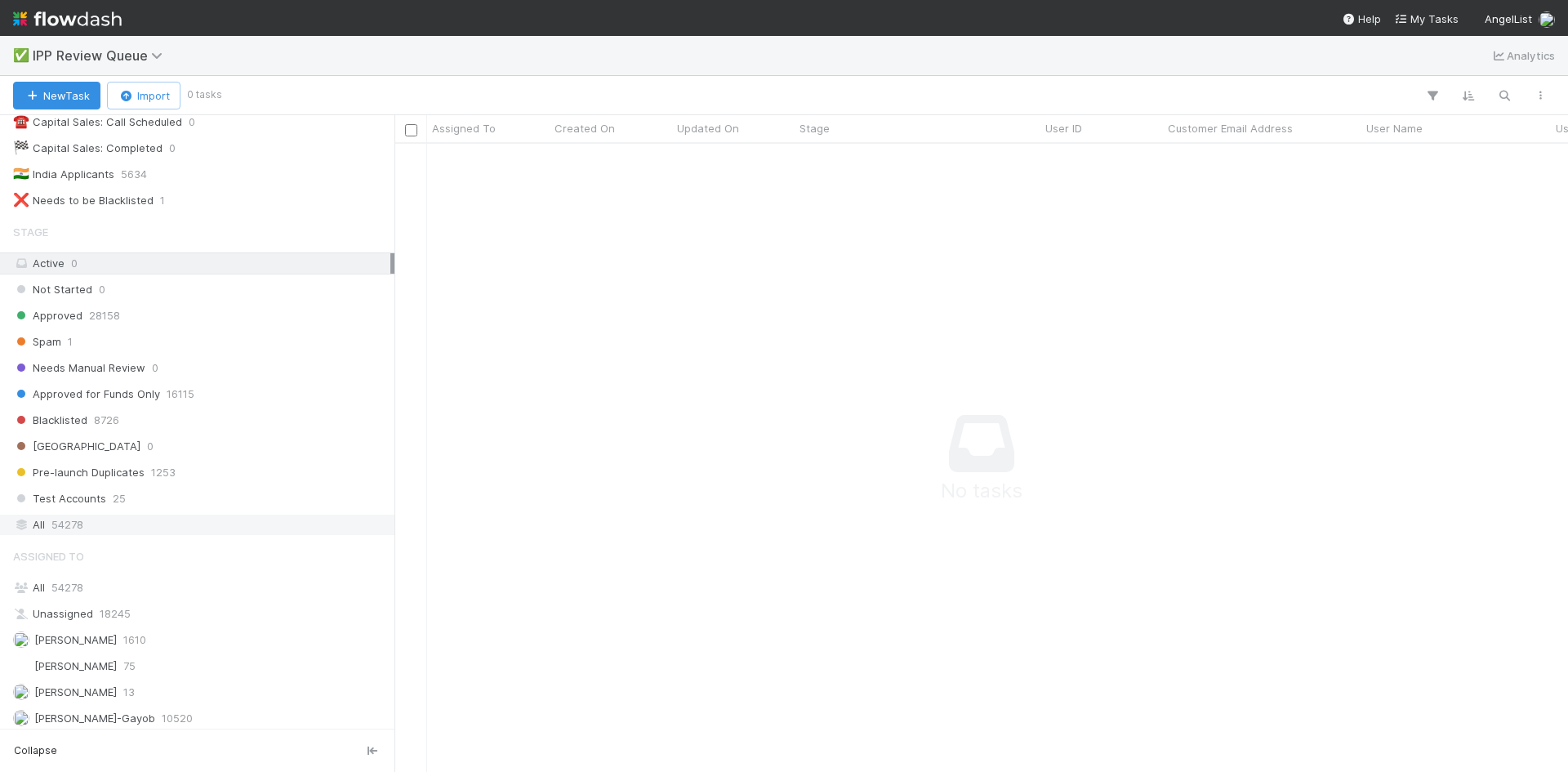
scroll to position [207, 0]
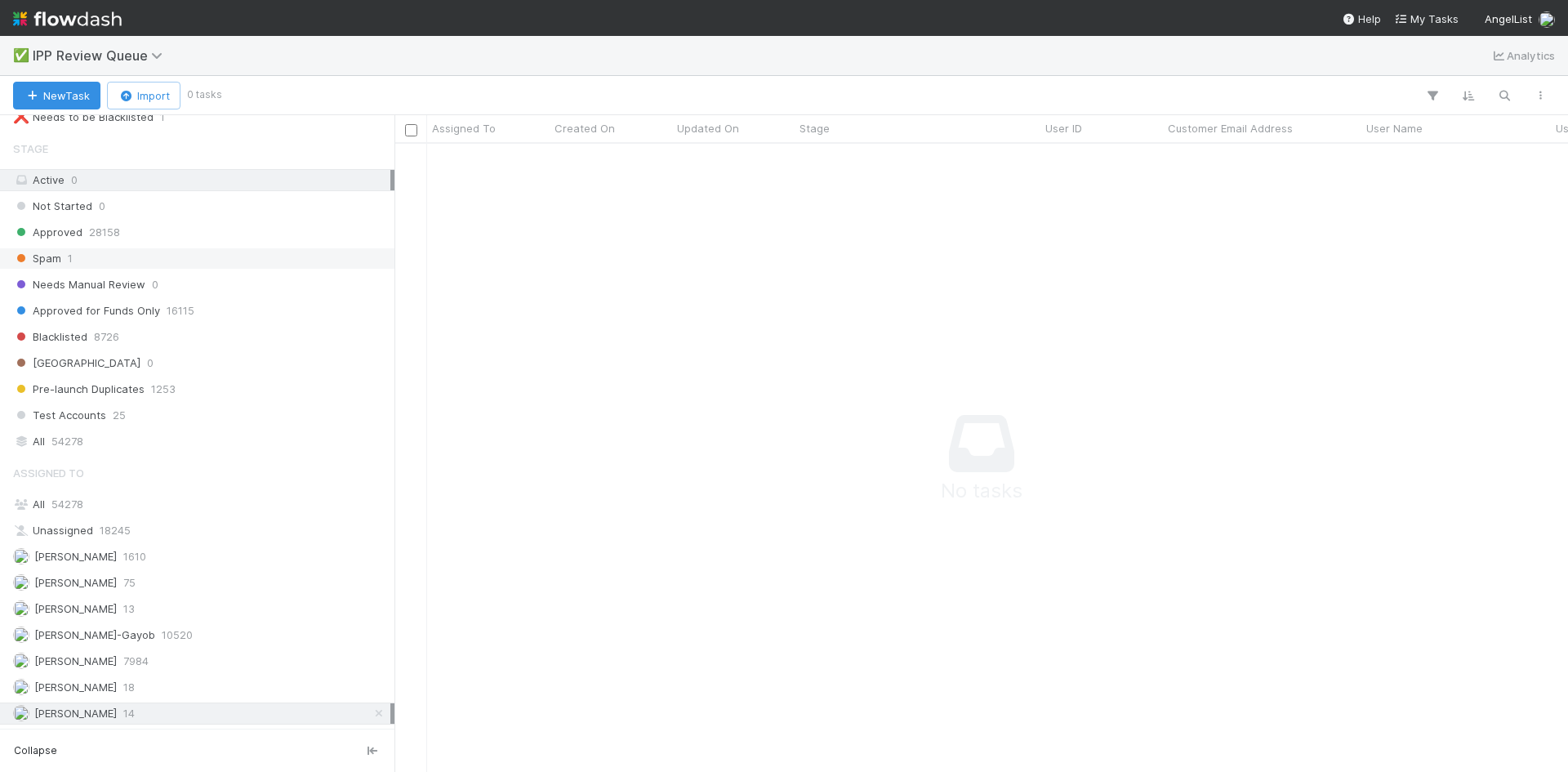
click at [84, 260] on div "Spam 1" at bounding box center [202, 258] width 377 height 20
click at [371, 718] on icon at bounding box center [378, 713] width 16 height 11
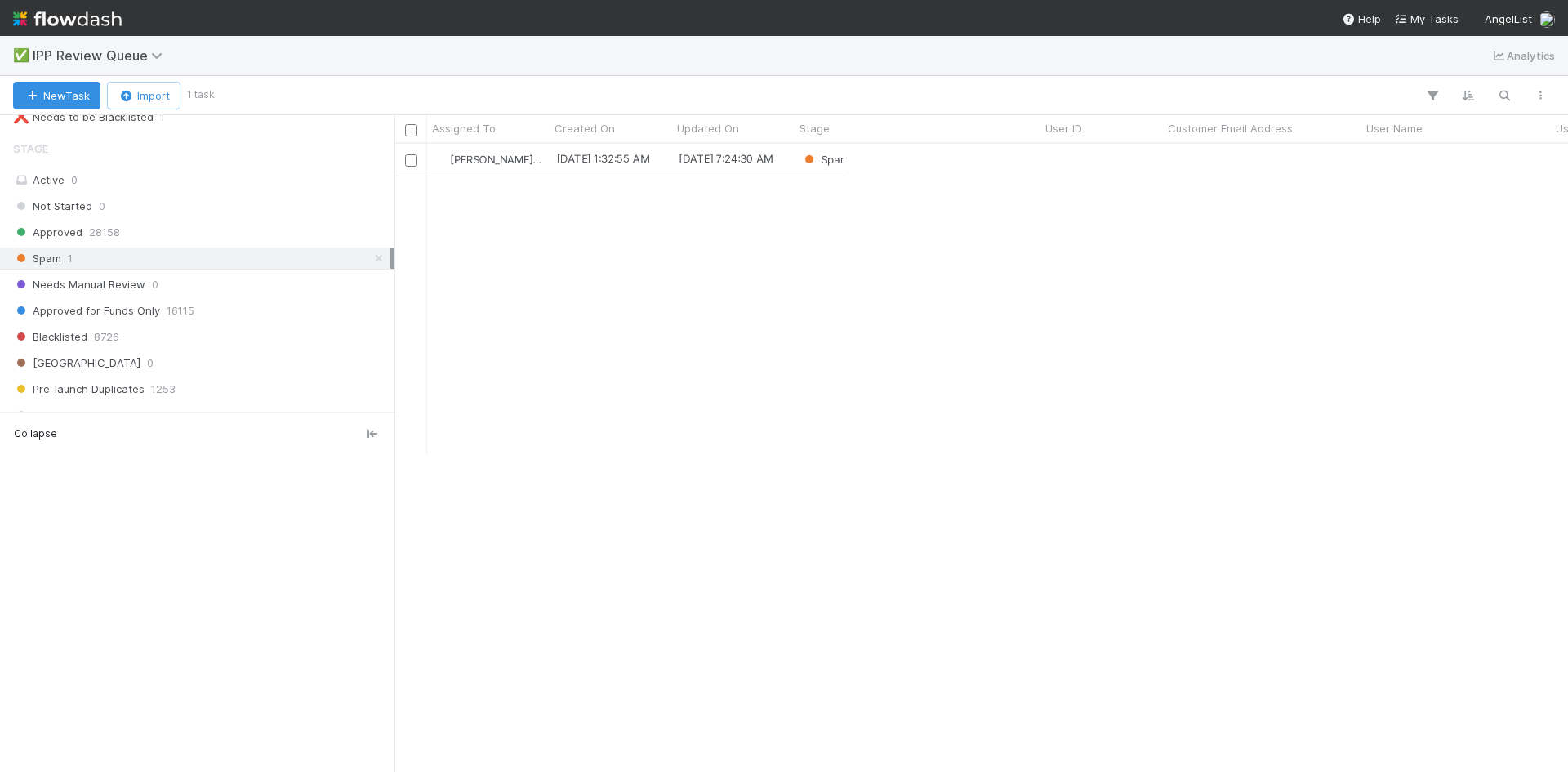
scroll to position [616, 1161]
